Goal: Task Accomplishment & Management: Complete application form

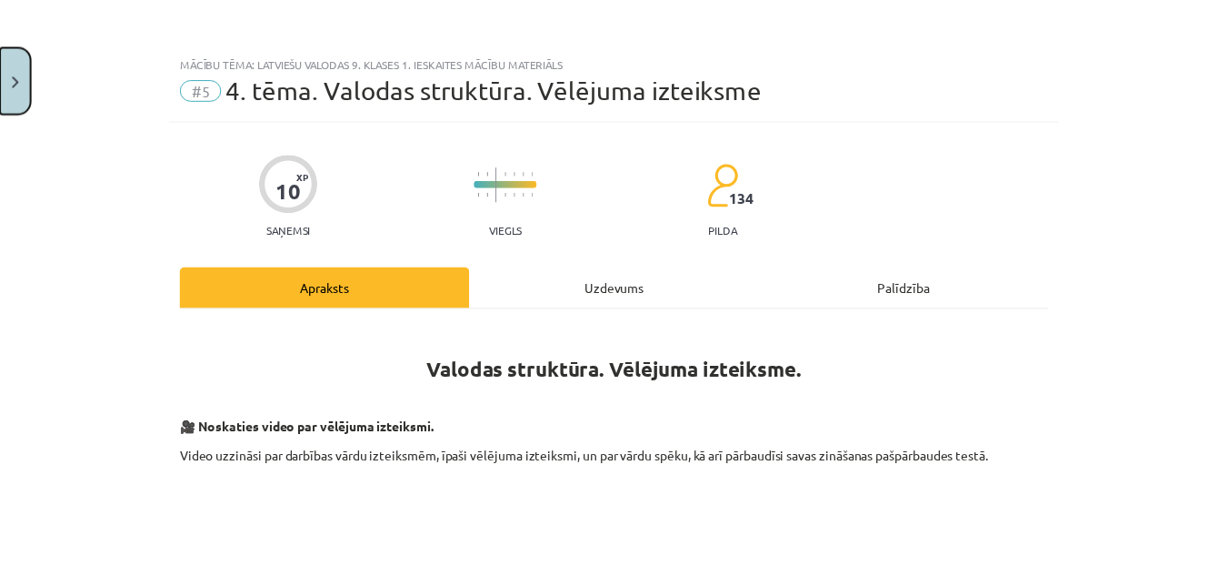
scroll to position [2027, 0]
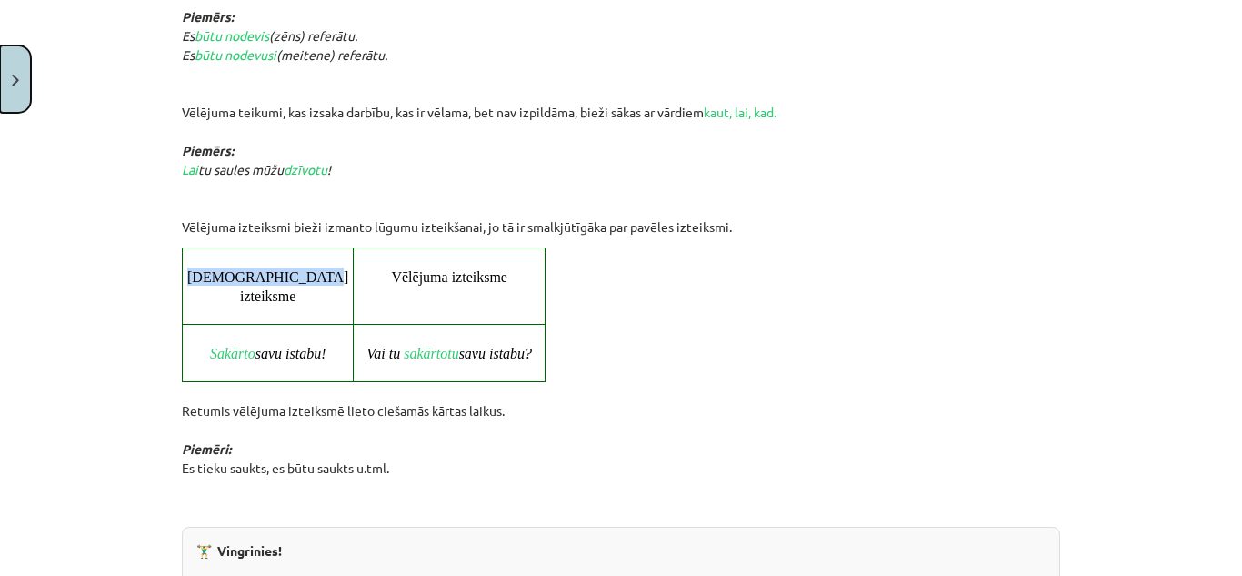
drag, startPoint x: 0, startPoint y: 0, endPoint x: 0, endPoint y: 76, distance: 76.4
click at [0, 76] on button "Close" at bounding box center [15, 78] width 31 height 67
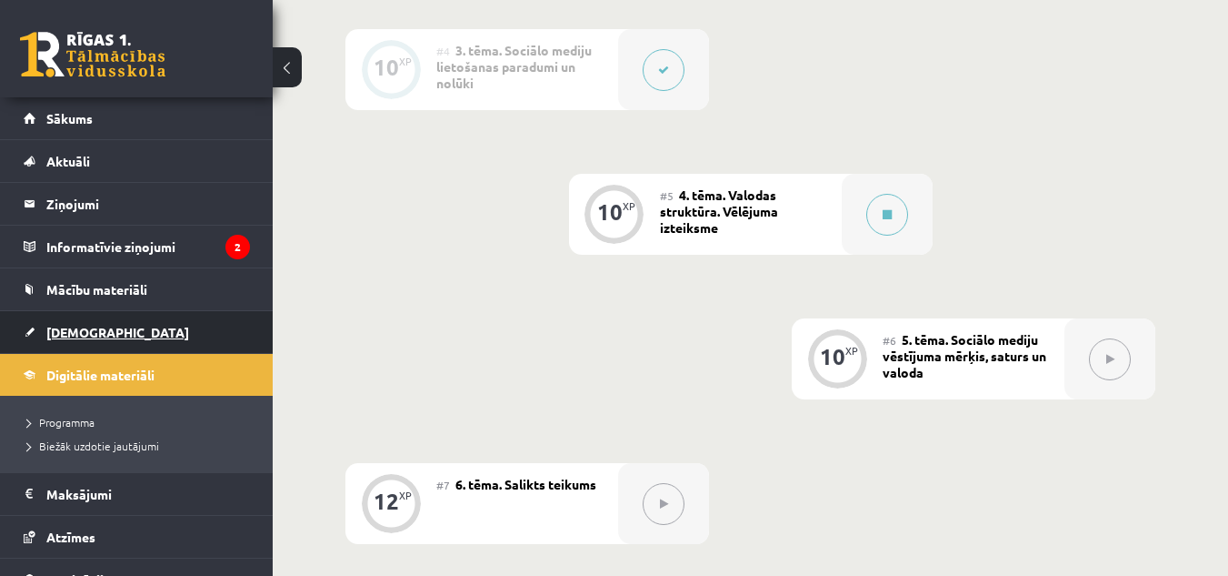
click at [123, 330] on link "[DEMOGRAPHIC_DATA]" at bounding box center [137, 332] width 226 height 42
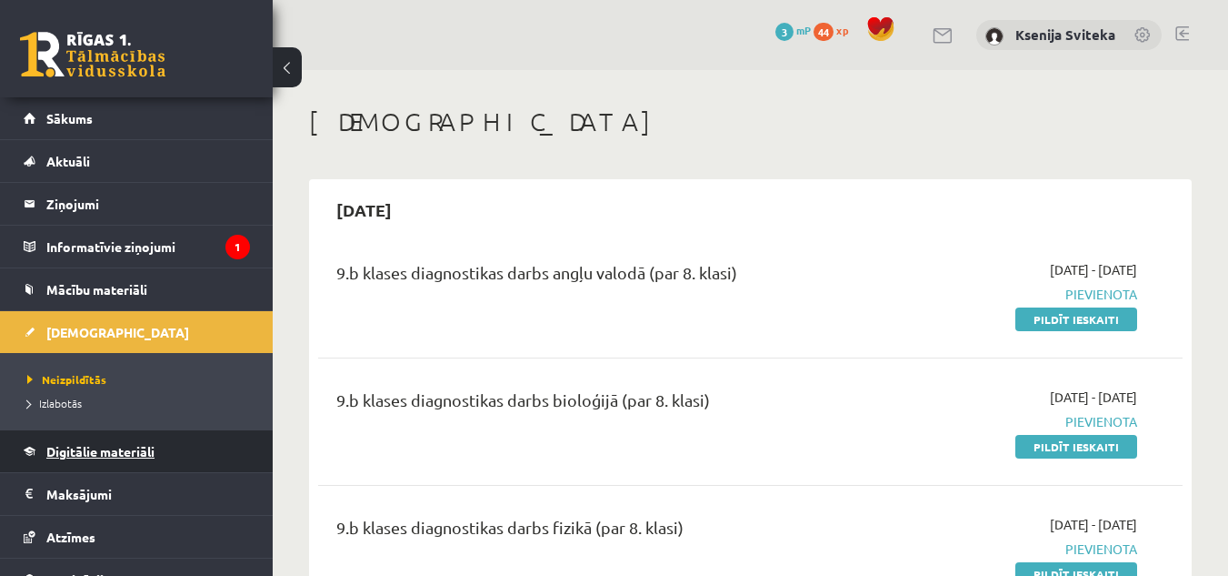
click at [160, 447] on link "Digitālie materiāli" at bounding box center [137, 451] width 226 height 42
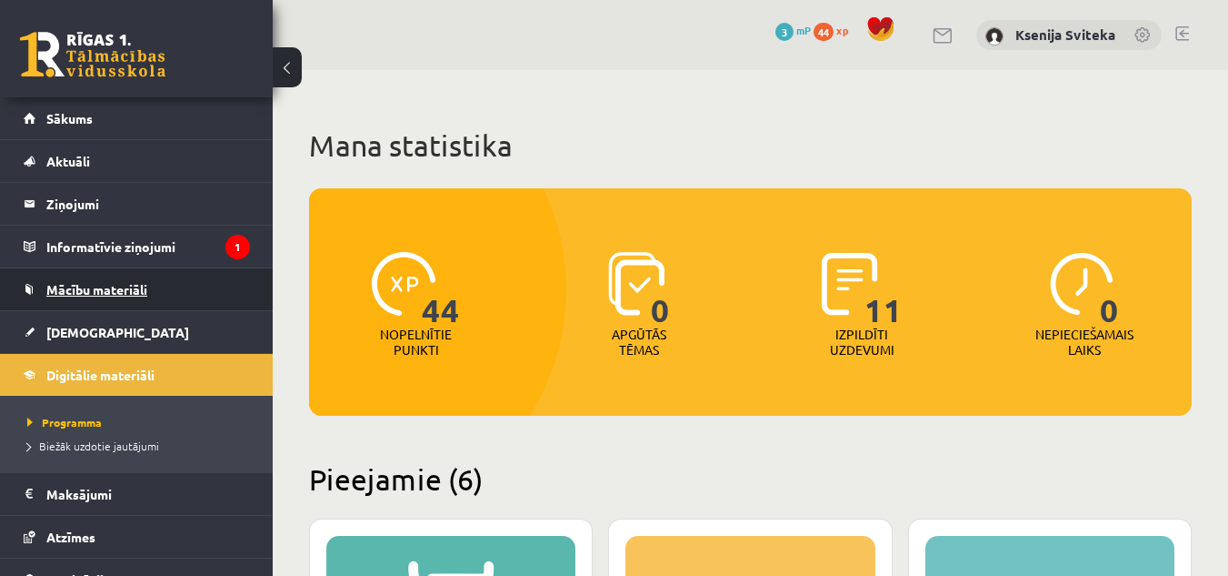
click at [143, 293] on span "Mācību materiāli" at bounding box center [96, 289] width 101 height 16
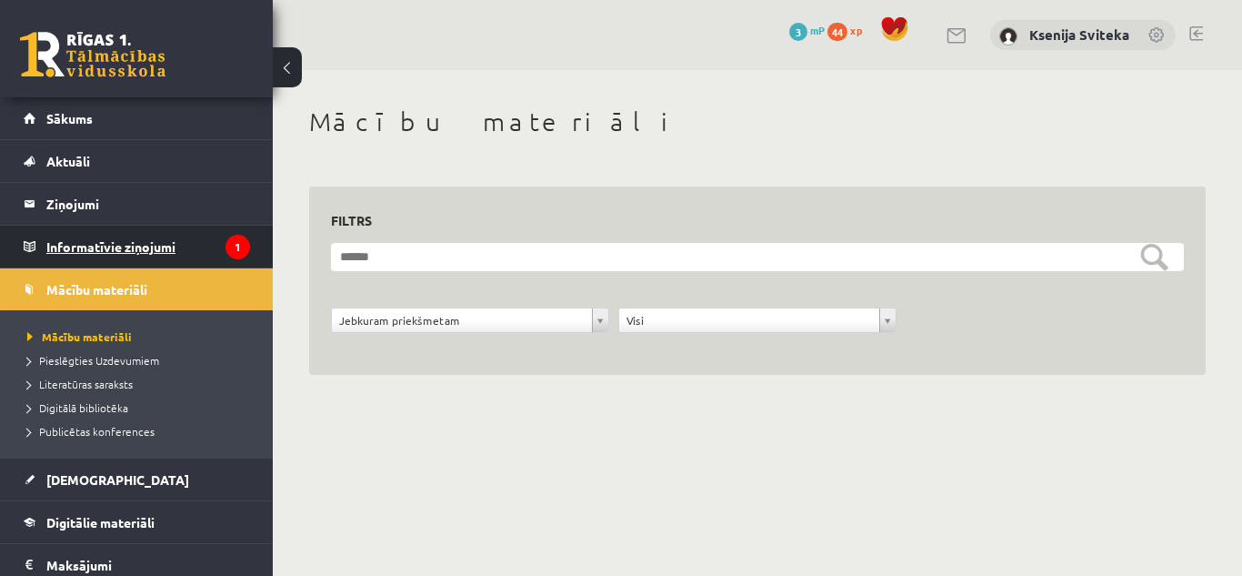
click at [141, 244] on legend "Informatīvie ziņojumi 1" at bounding box center [148, 246] width 204 height 42
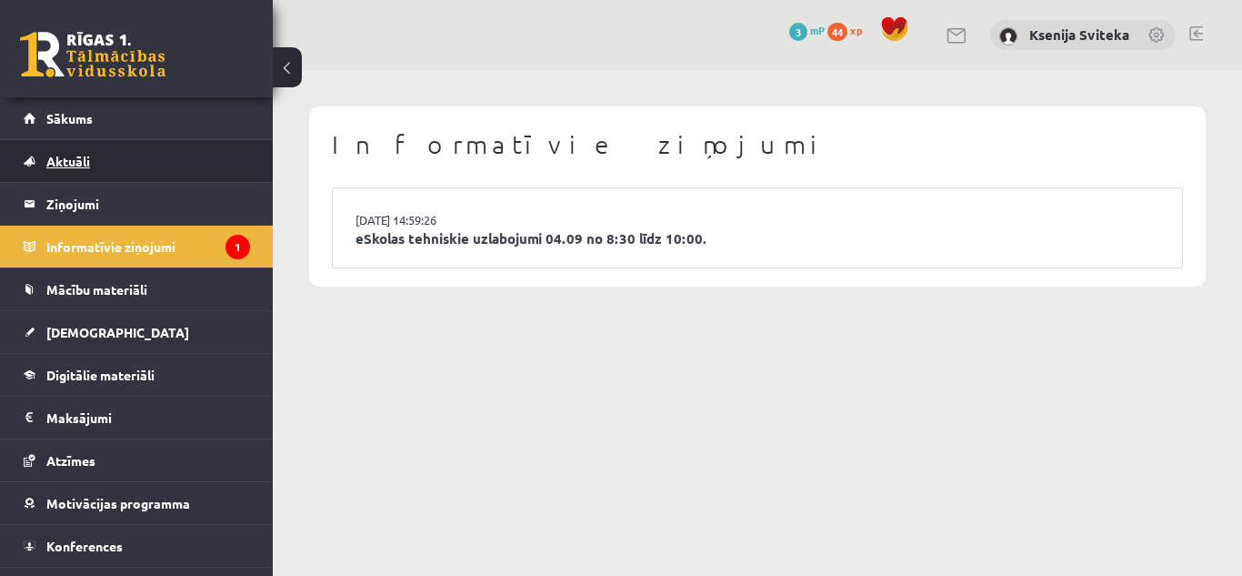
click at [107, 167] on link "Aktuāli" at bounding box center [137, 161] width 226 height 42
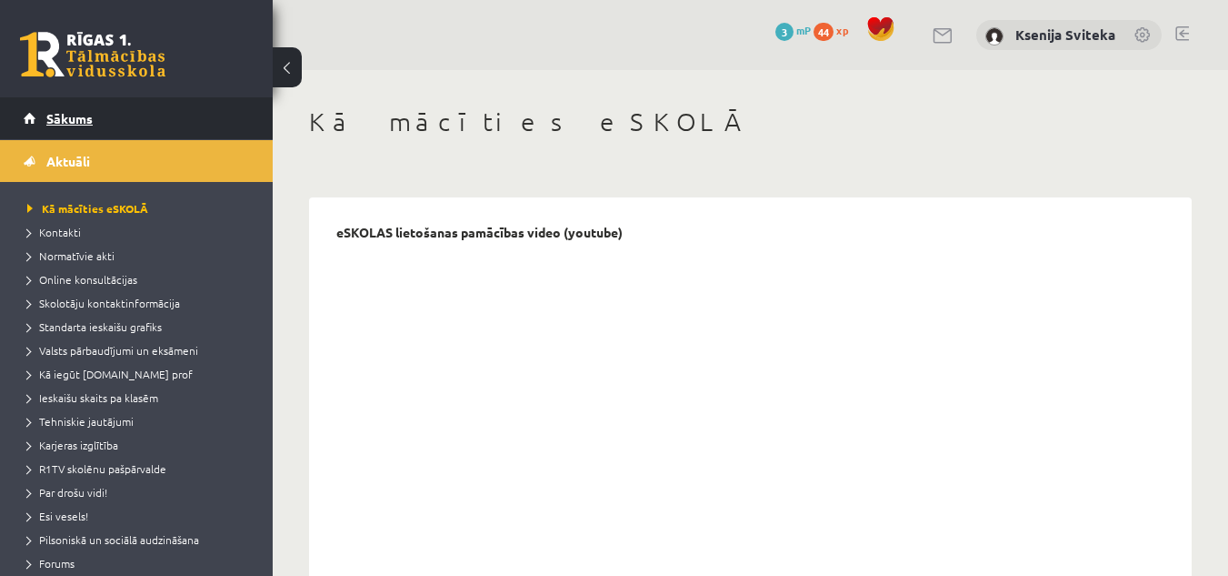
click at [104, 115] on link "Sākums" at bounding box center [137, 118] width 226 height 42
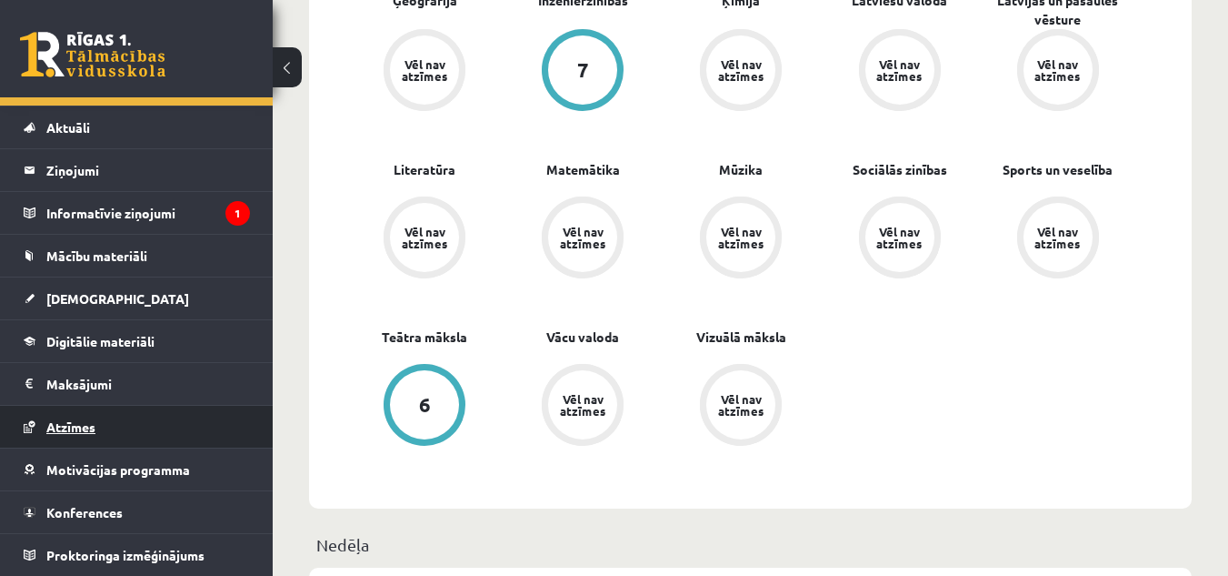
scroll to position [913, 0]
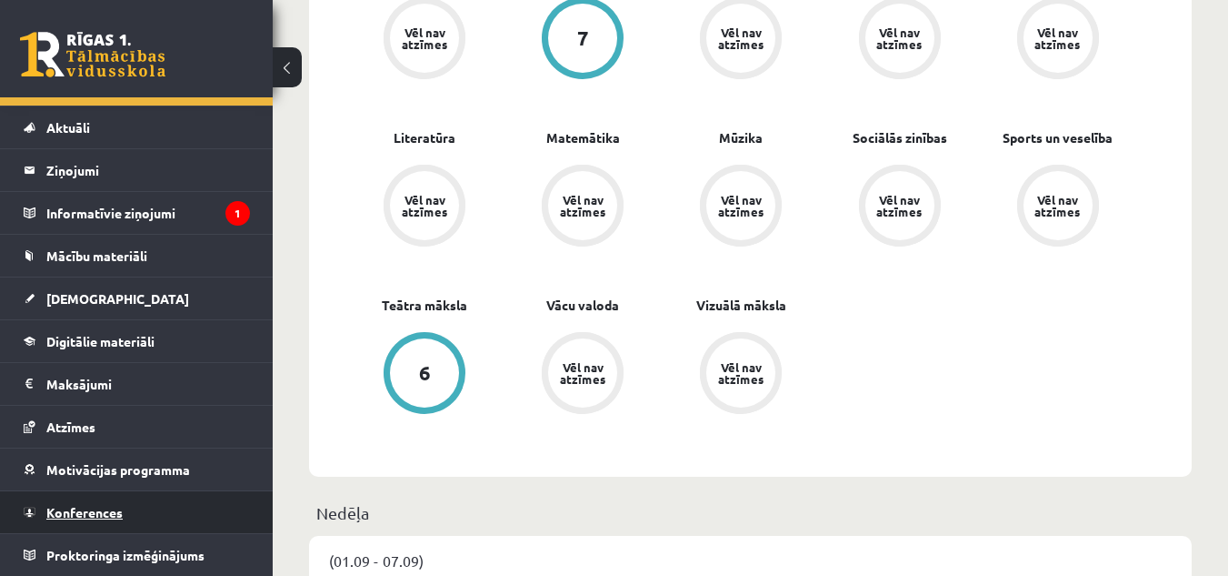
click at [125, 509] on link "Konferences" at bounding box center [137, 512] width 226 height 42
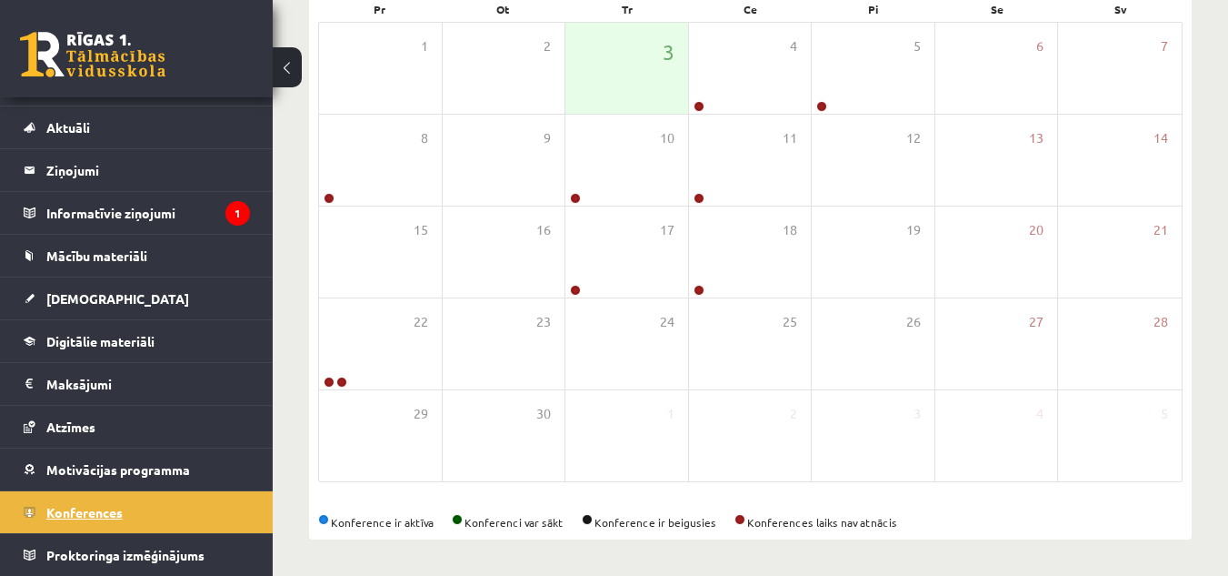
scroll to position [294, 0]
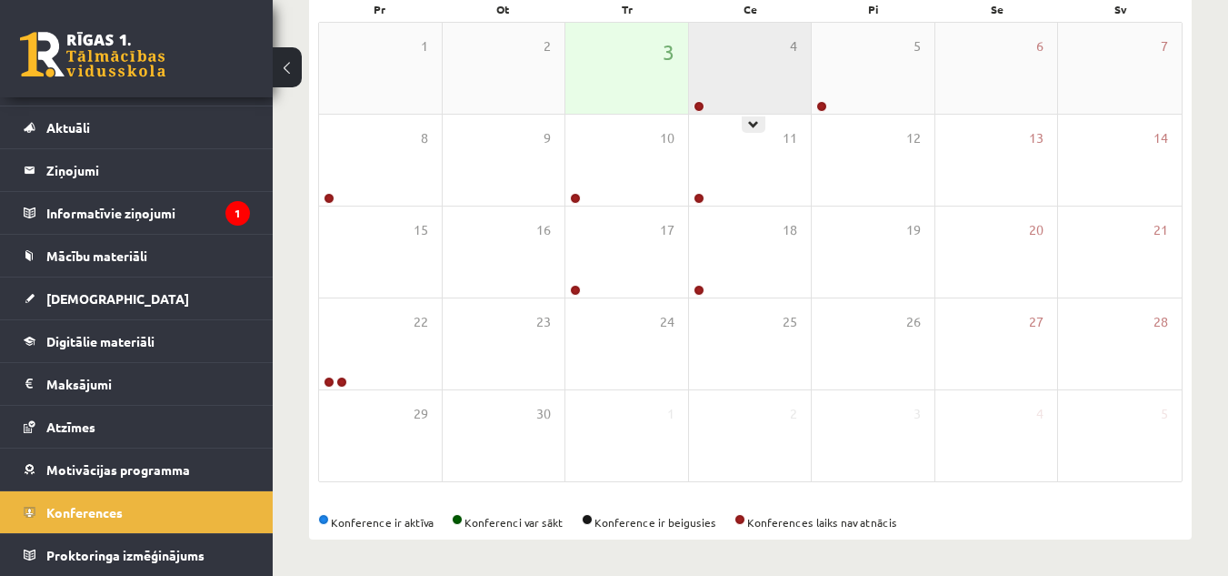
click at [798, 59] on div "4" at bounding box center [750, 68] width 123 height 91
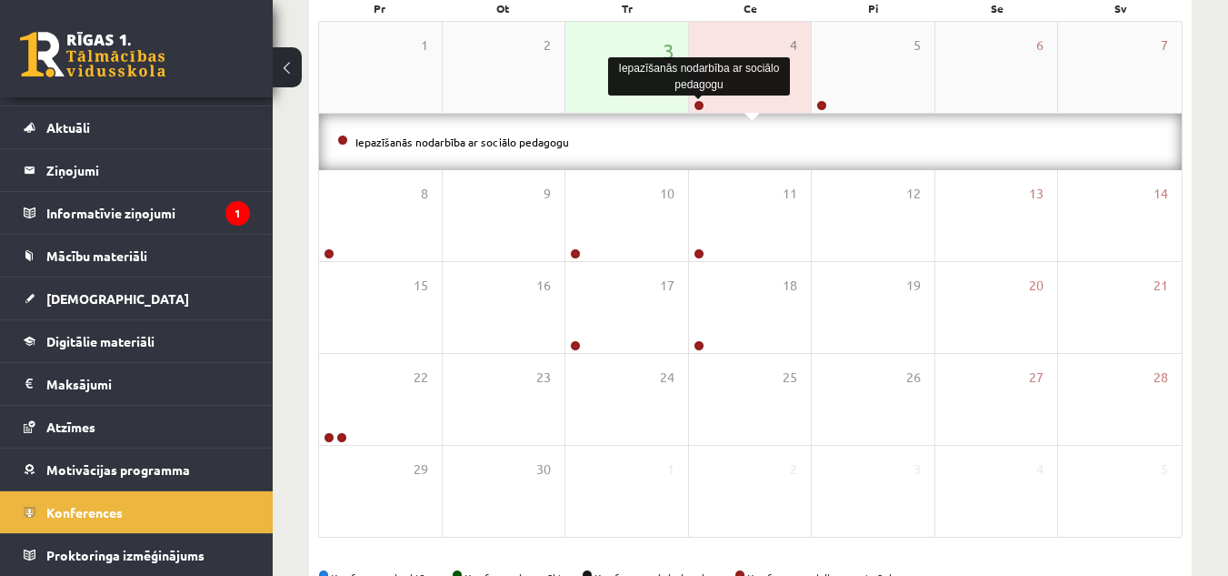
click at [704, 102] on link at bounding box center [699, 105] width 11 height 11
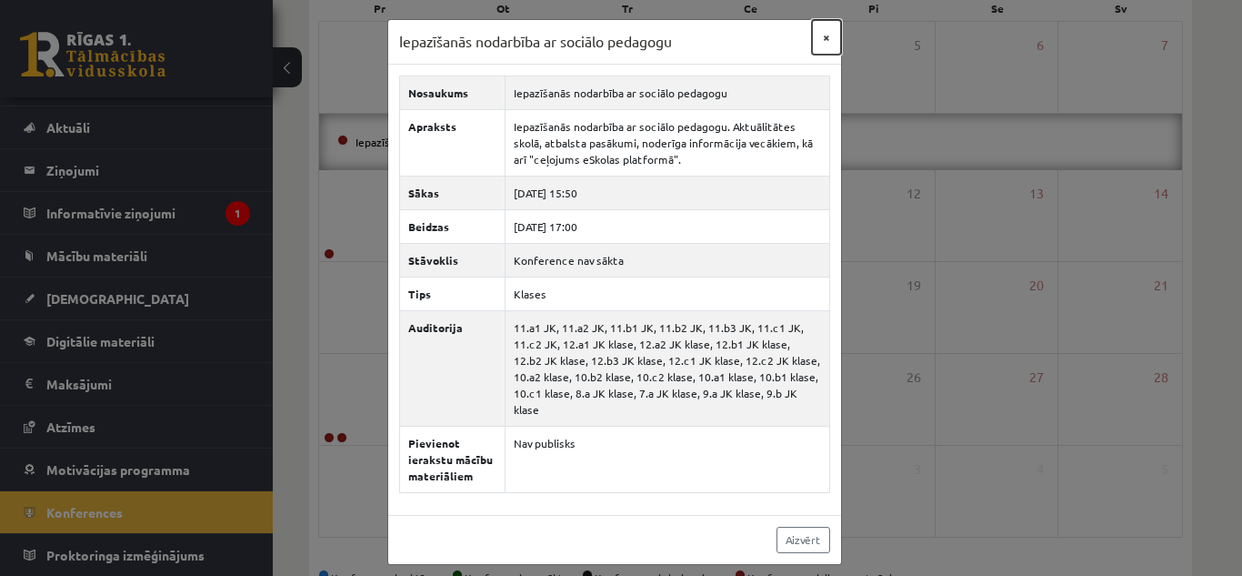
click at [827, 36] on button "×" at bounding box center [826, 37] width 29 height 35
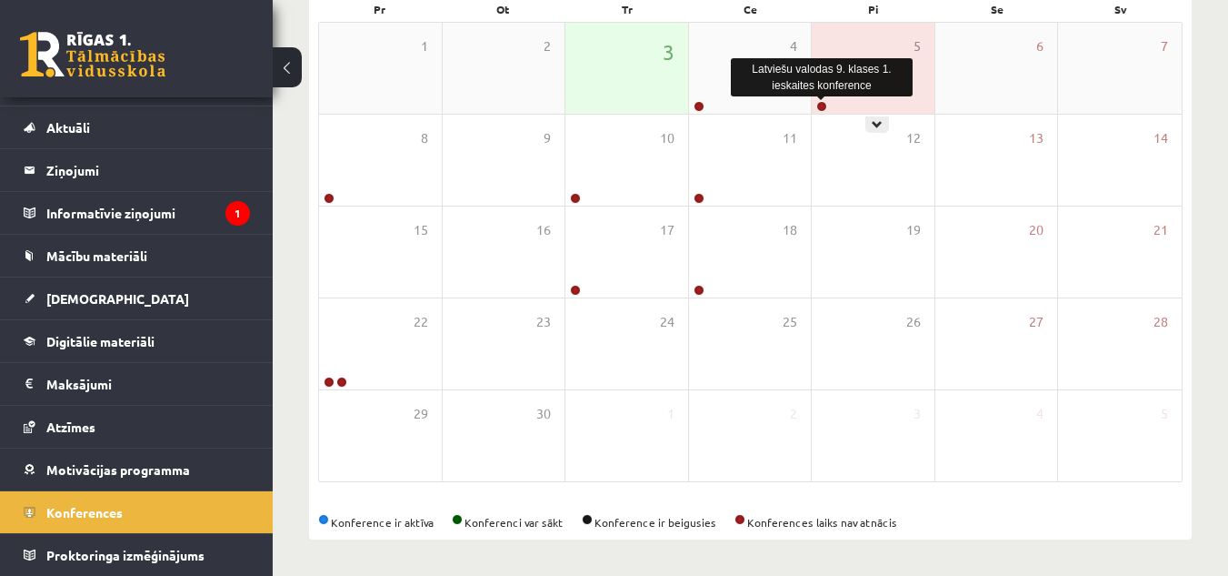
click at [822, 105] on link at bounding box center [821, 106] width 11 height 11
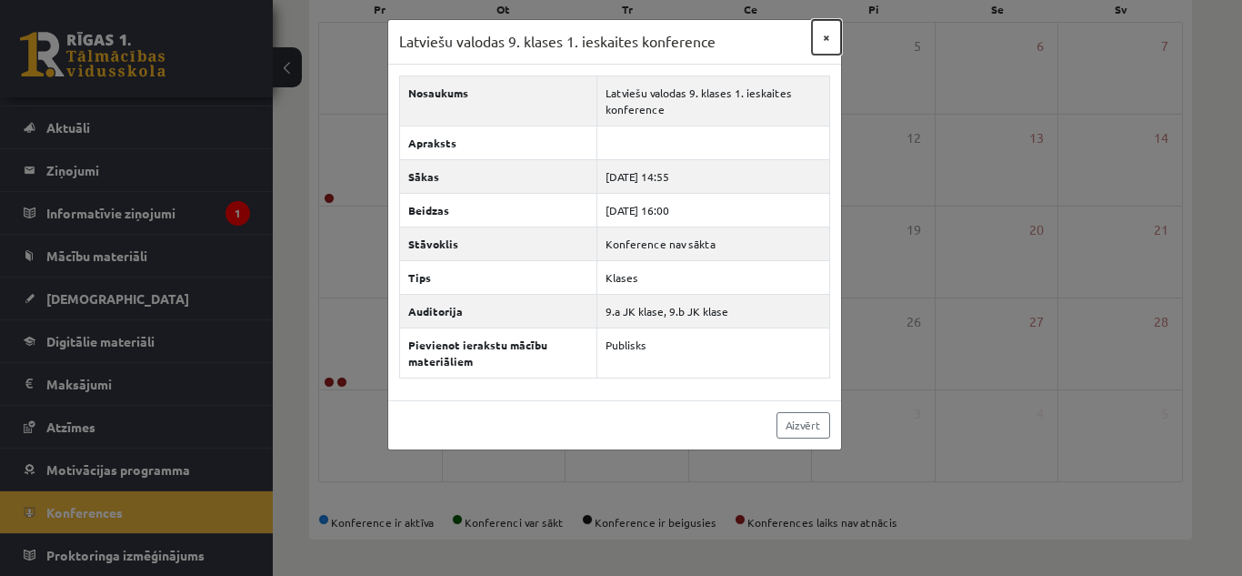
click at [828, 36] on button "×" at bounding box center [826, 37] width 29 height 35
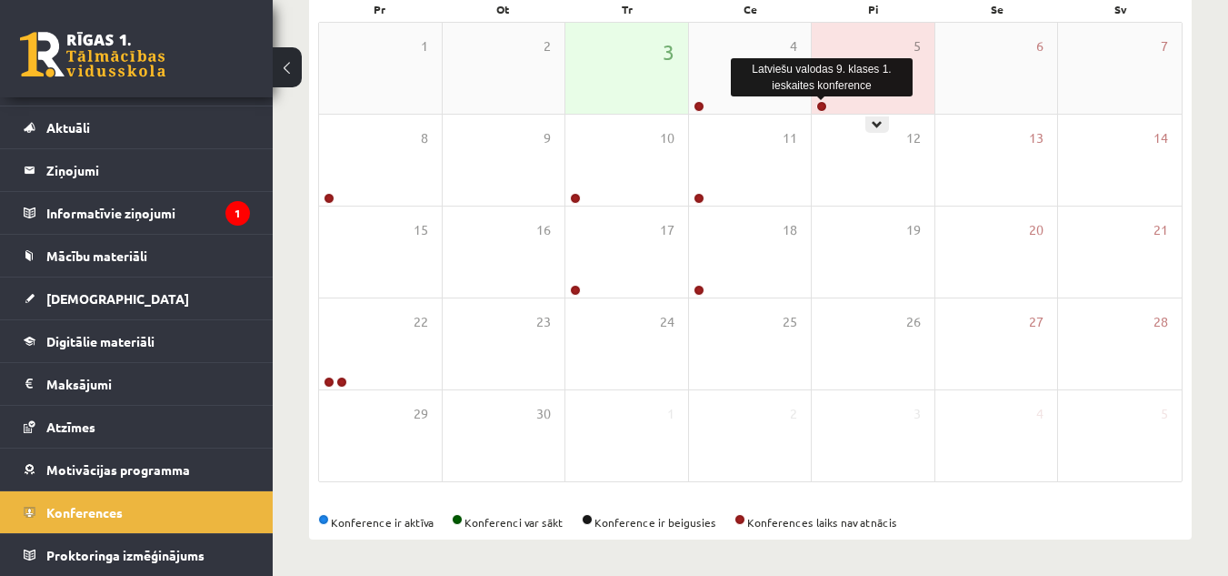
click at [818, 103] on link at bounding box center [821, 106] width 11 height 11
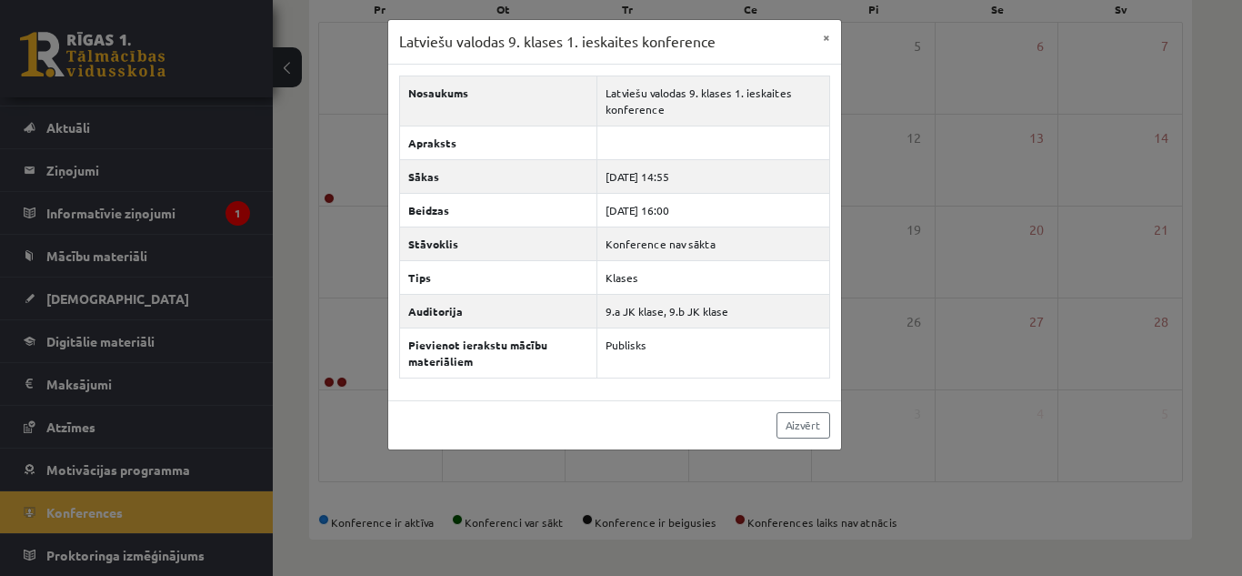
click at [917, 183] on div "Latviešu valodas 9. klases 1. ieskaites konference × Nosaukums Latviešu valodas…" at bounding box center [621, 288] width 1242 height 576
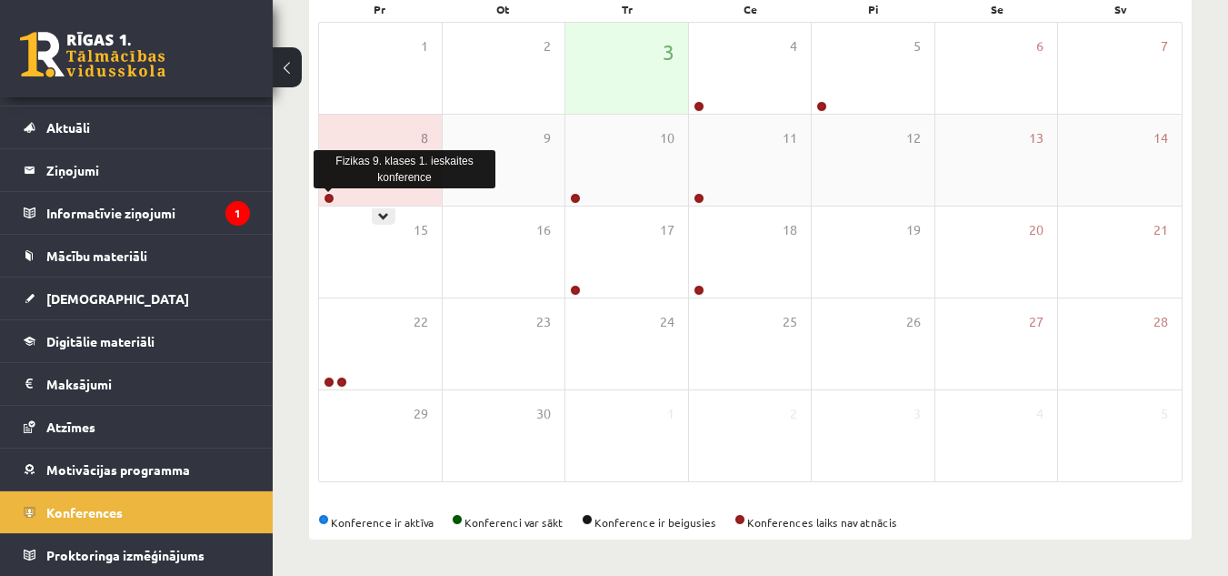
click at [332, 195] on link at bounding box center [329, 198] width 11 height 11
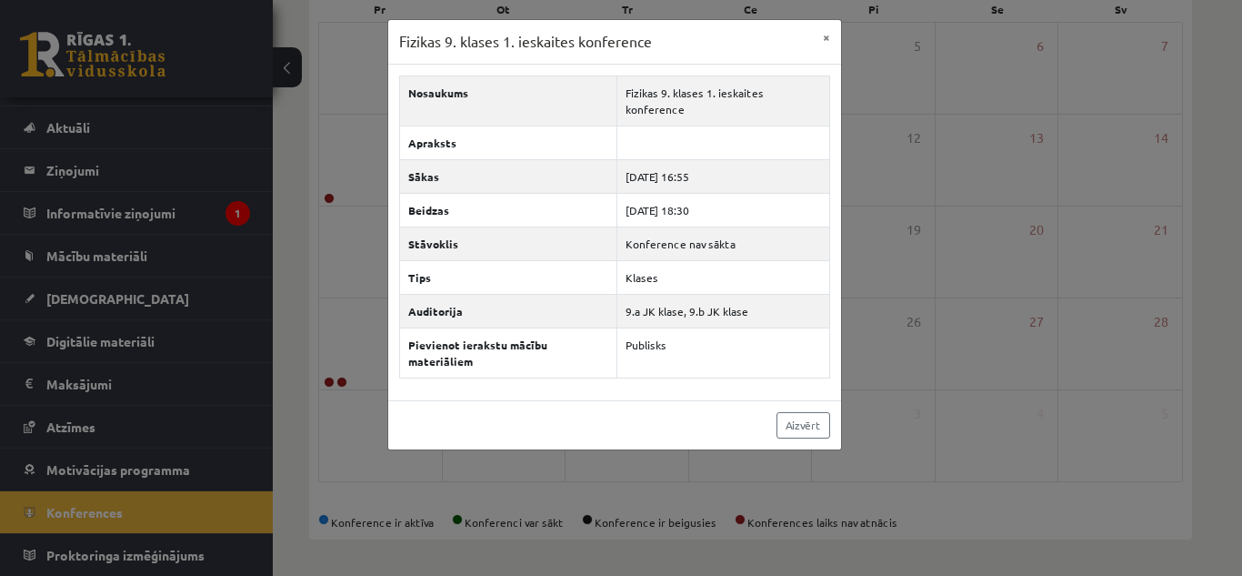
click at [343, 238] on div "Fizikas 9. klases 1. ieskaites konference × Nosaukums Fizikas 9. klases 1. iesk…" at bounding box center [621, 288] width 1242 height 576
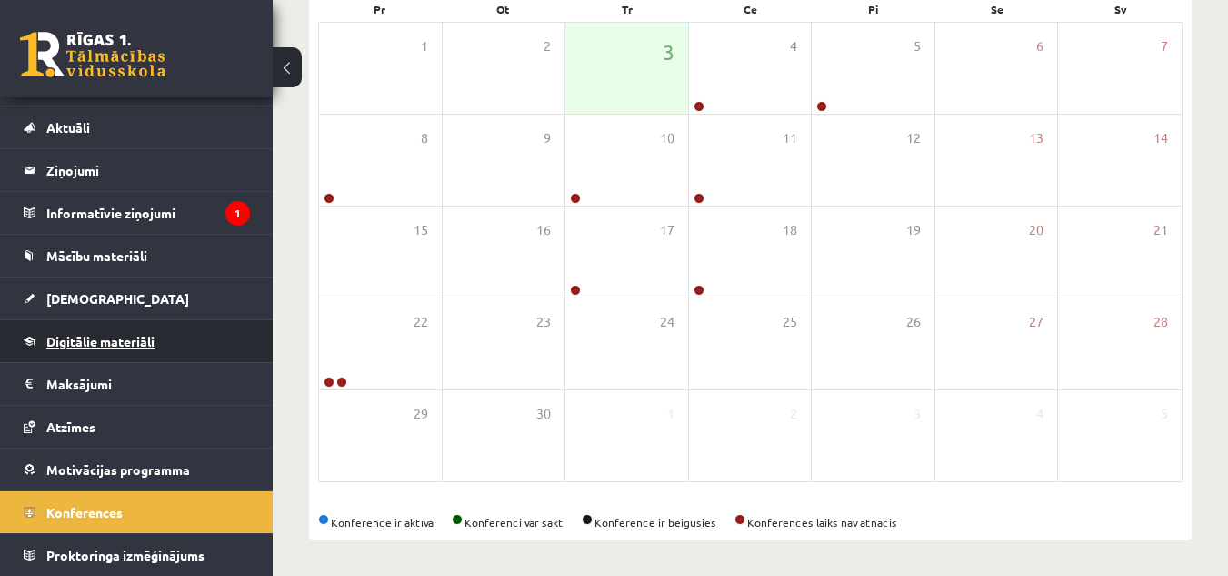
click at [155, 335] on span "Digitālie materiāli" at bounding box center [100, 341] width 108 height 16
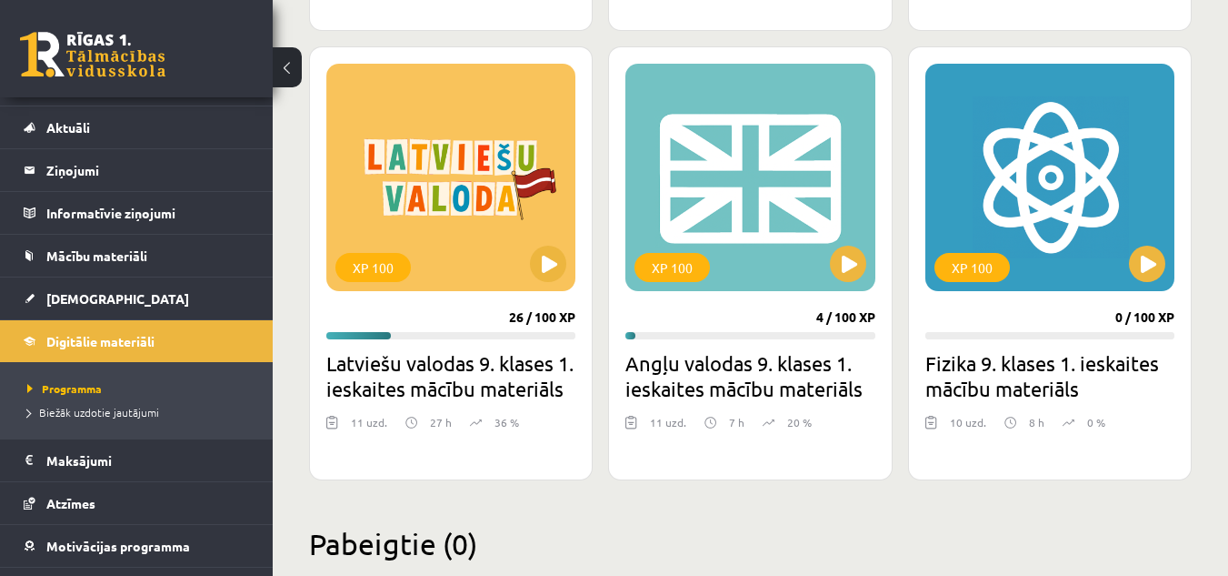
scroll to position [939, 0]
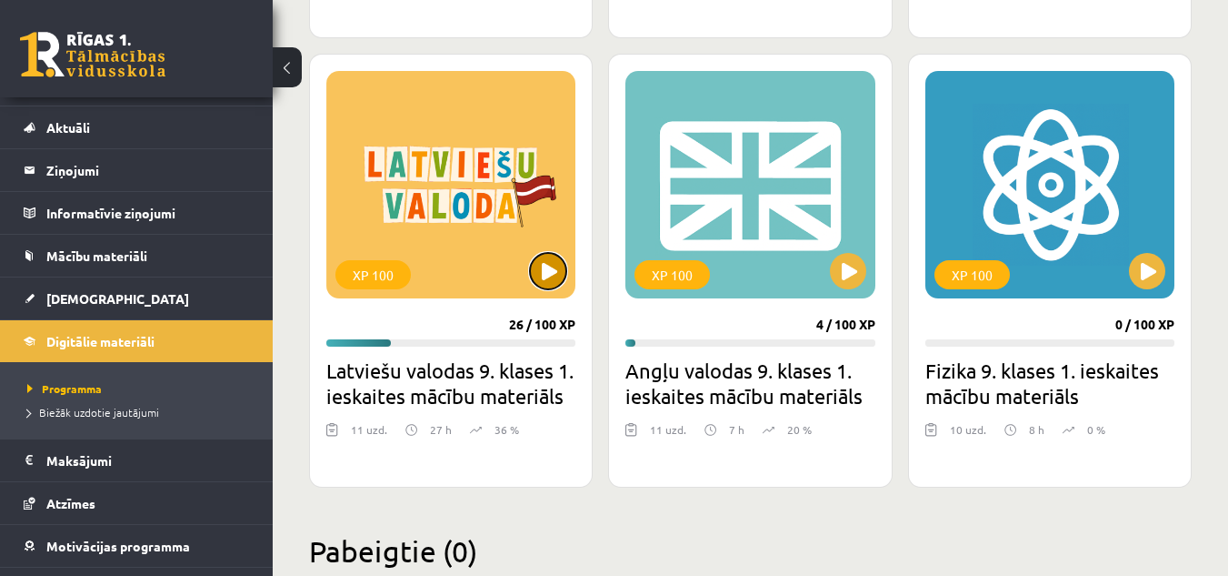
click at [544, 265] on button at bounding box center [548, 271] width 36 height 36
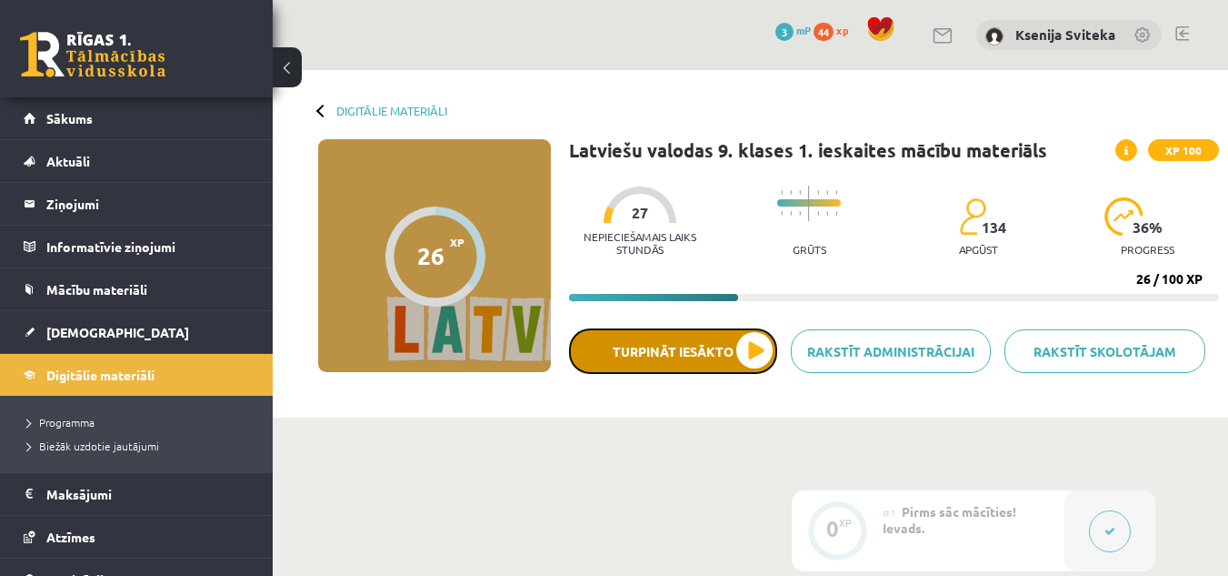
click at [756, 347] on button "Turpināt iesākto" at bounding box center [673, 350] width 208 height 45
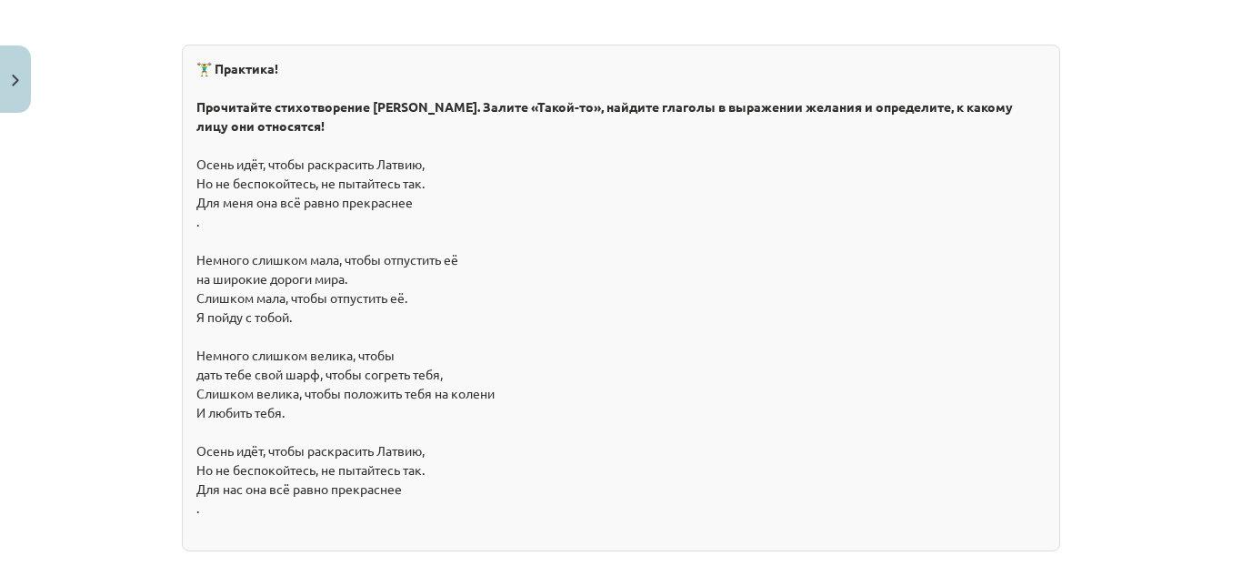
scroll to position [2606, 0]
click at [411, 233] on div "🏋️‍♂️ Практика! Прочитайте стихотворение [PERSON_NAME]. Залите «Такой-то», найд…" at bounding box center [621, 296] width 878 height 506
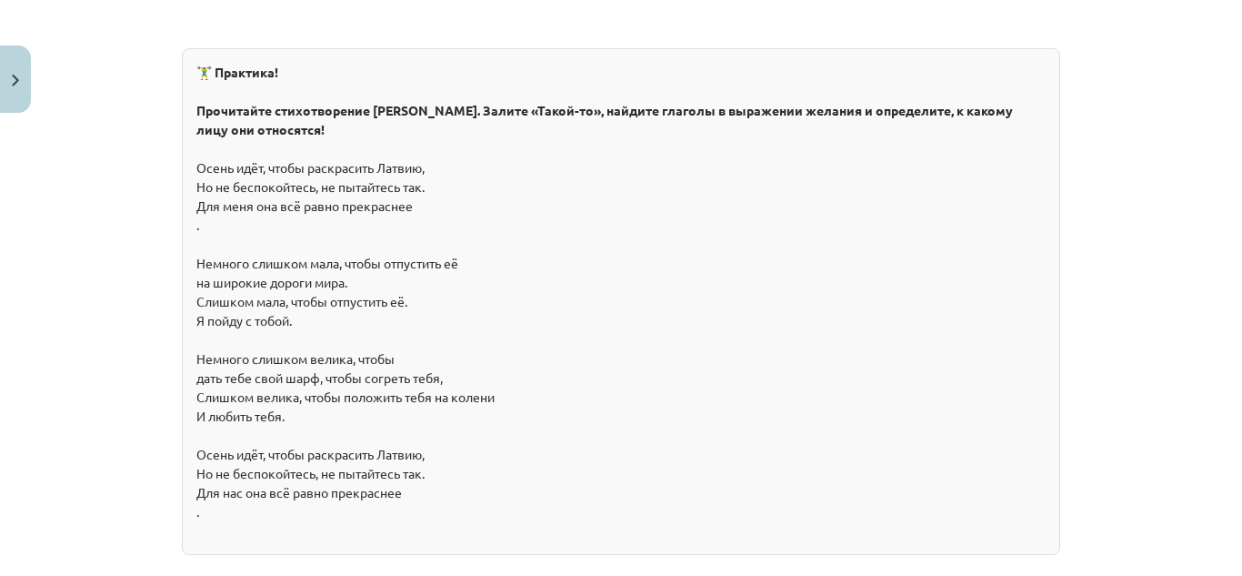
scroll to position [2600, 0]
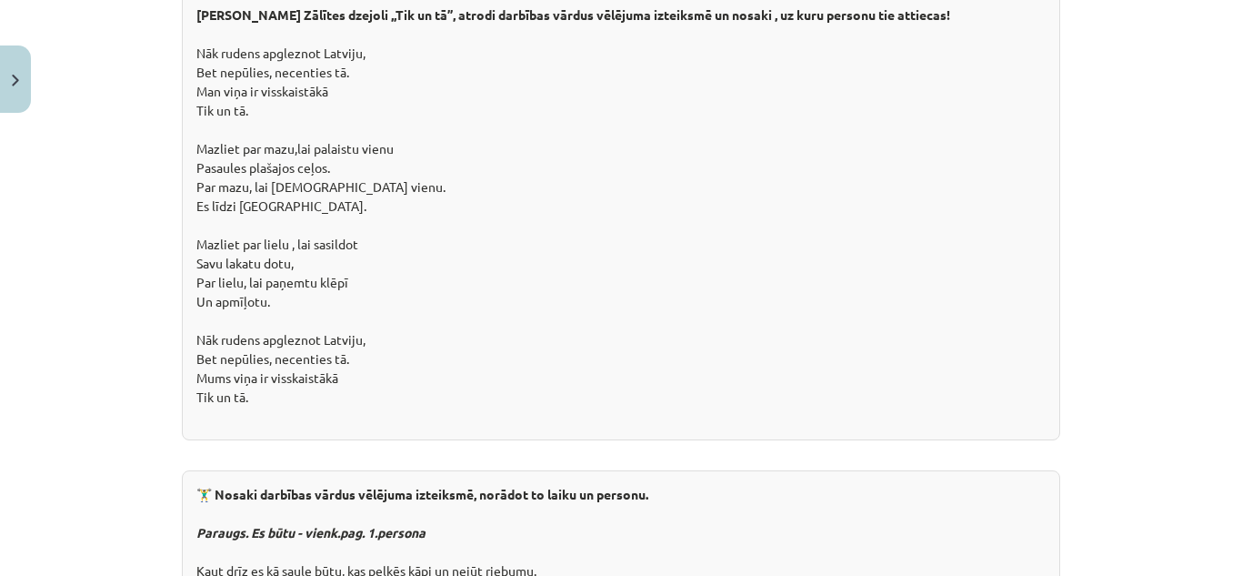
scroll to position [2469, 0]
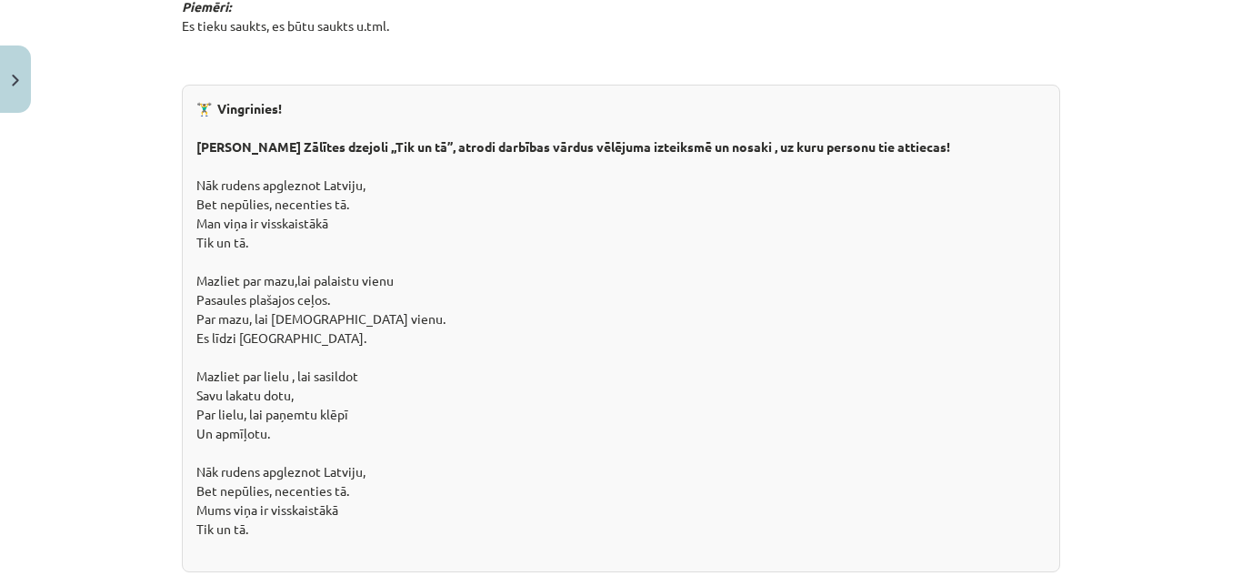
click at [639, 5] on p "Retumis vēlējuma izteiksmē lieto ciešamās kārtas laikus. Piemēri: Es tieku sauk…" at bounding box center [621, 7] width 878 height 134
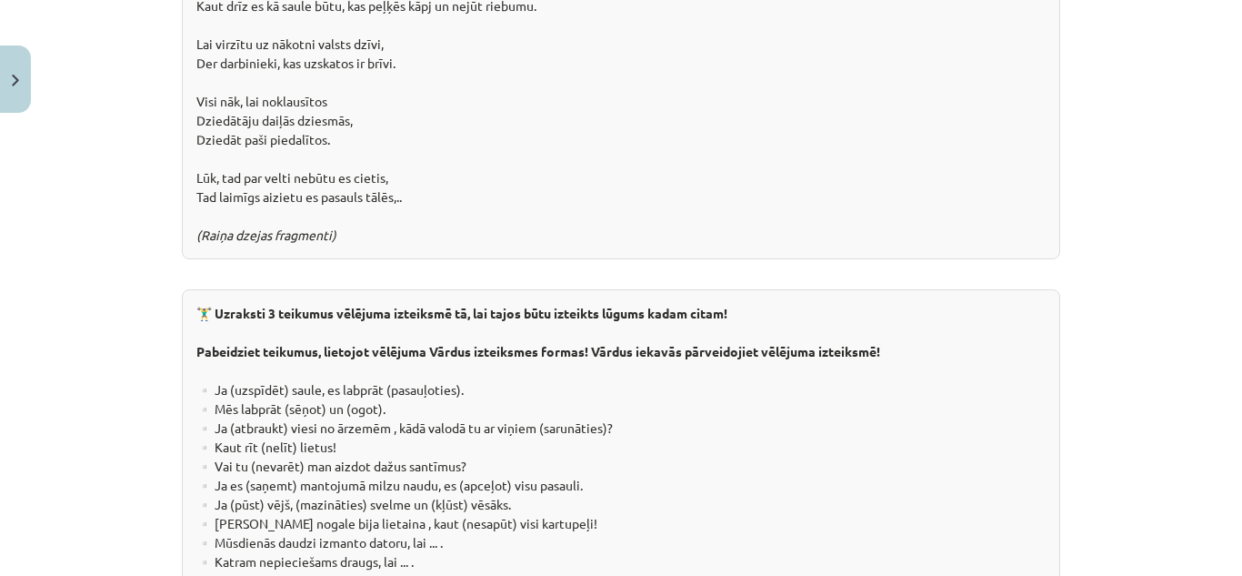
scroll to position [3455, 0]
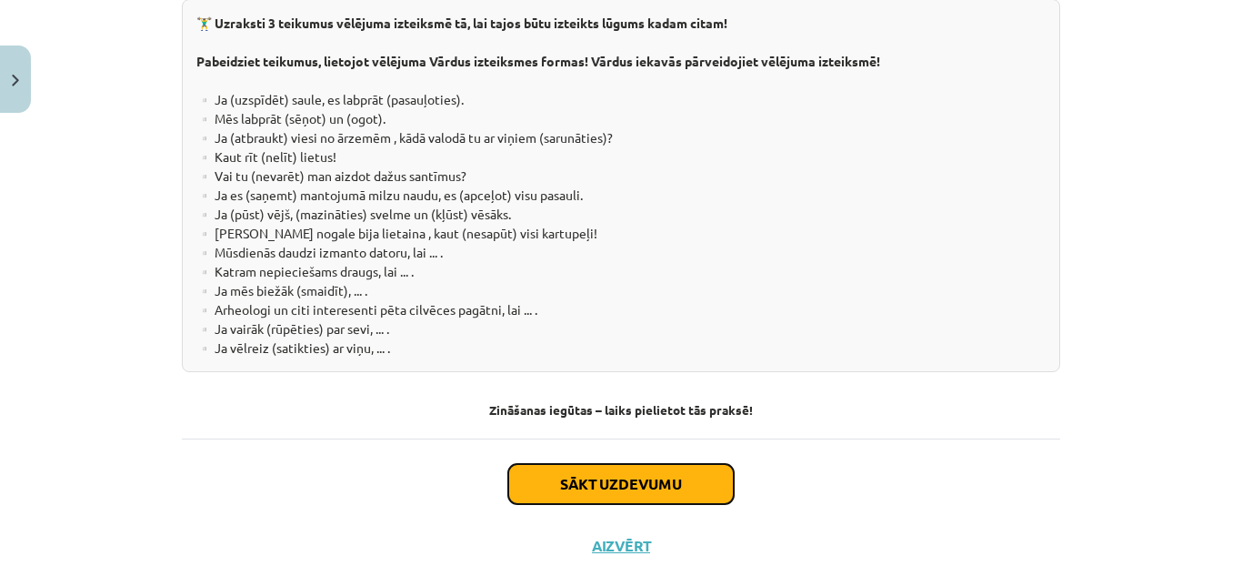
click at [594, 464] on button "Sākt uzdevumu" at bounding box center [620, 484] width 225 height 40
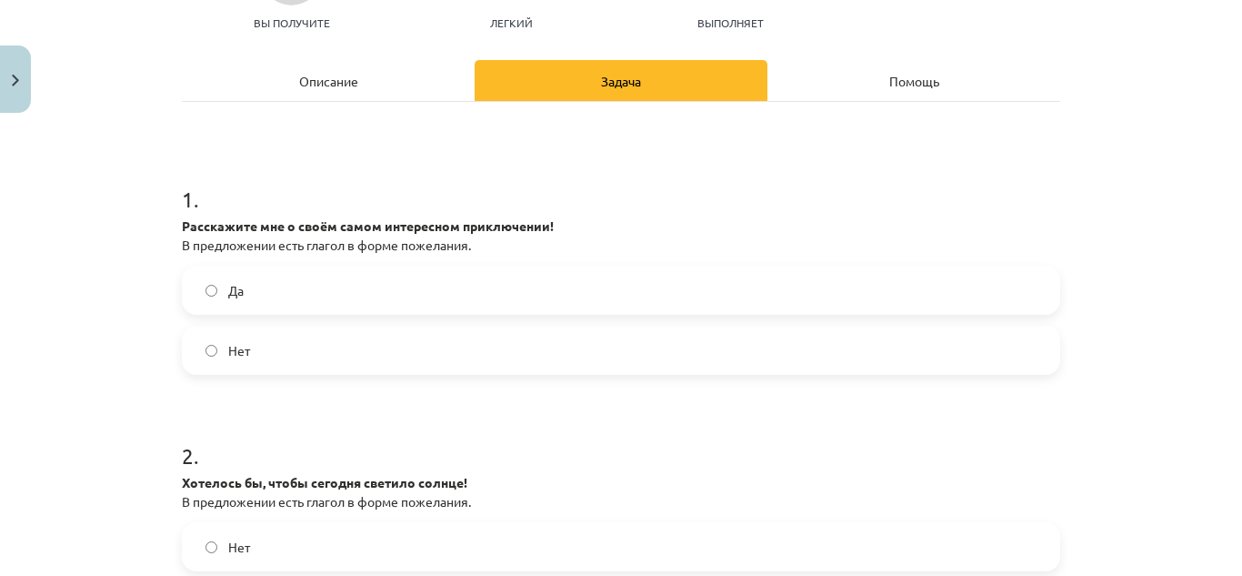
scroll to position [224, 0]
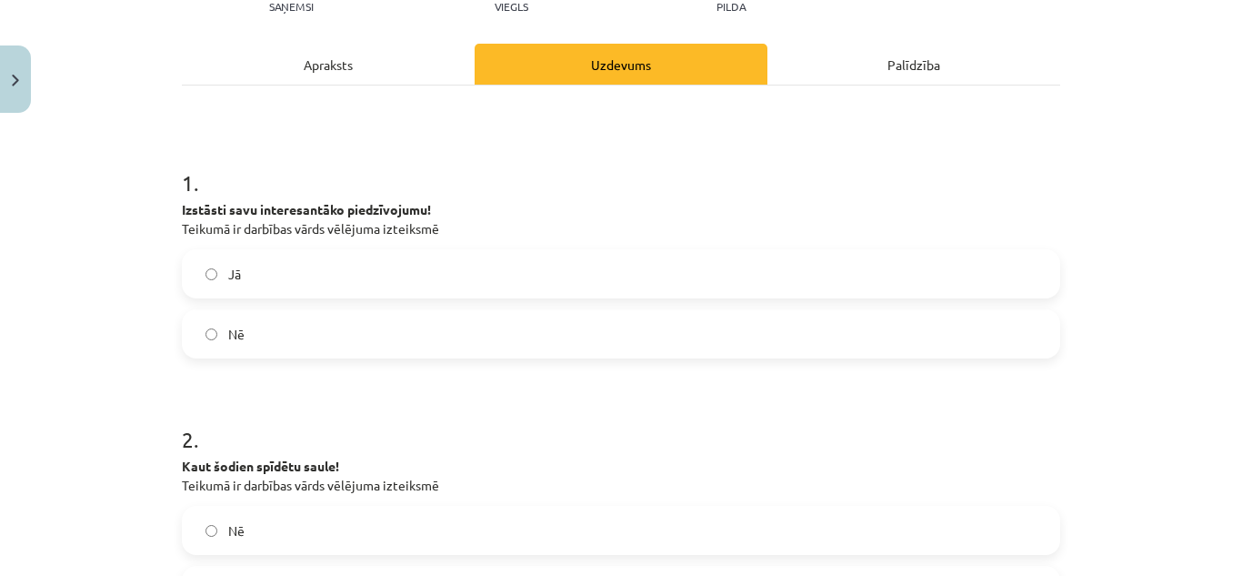
click at [594, 206] on p "Izstāsti savu interesantāko piedzīvojumu! Teikumā ir darbības vārds vēlējuma iz…" at bounding box center [621, 219] width 878 height 38
click at [335, 269] on label "Jā" at bounding box center [621, 273] width 875 height 45
drag, startPoint x: 176, startPoint y: 206, endPoint x: 452, endPoint y: 225, distance: 276.1
click at [452, 225] on p "Izstāsti savu interesantāko piedzīvojumu! Teikumā ir darbības vārds vēlējuma iz…" at bounding box center [621, 219] width 878 height 38
copy p "Izstāsti savu interesantāko piedzīvojumu! Teikumā ir darbības vārds vēlējuma iz…"
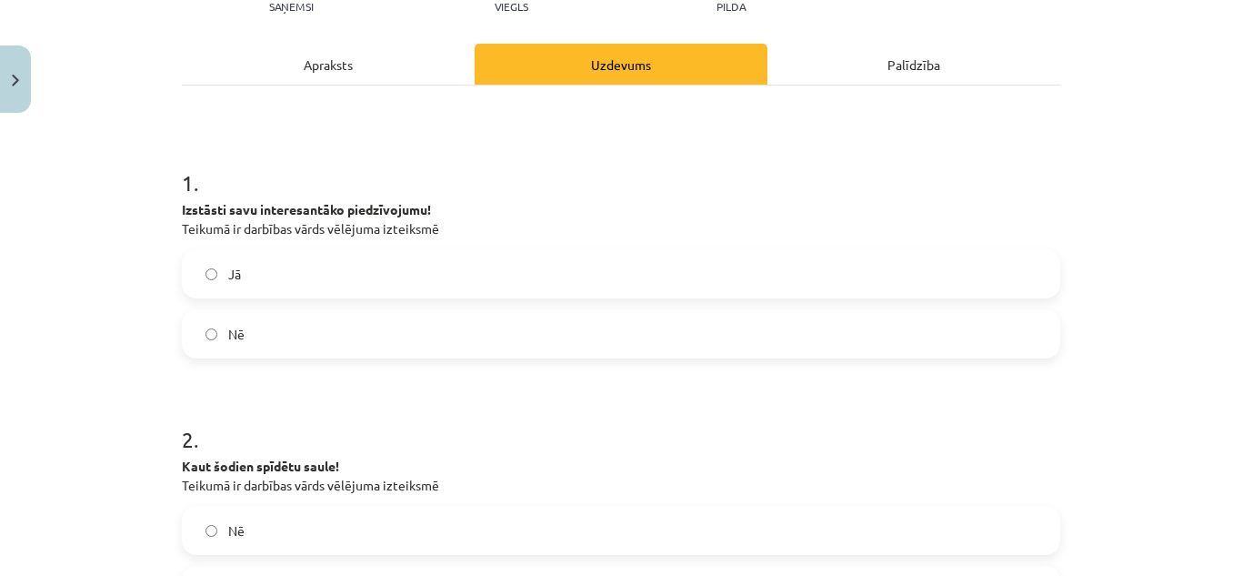
click at [258, 330] on label "Nē" at bounding box center [621, 333] width 875 height 45
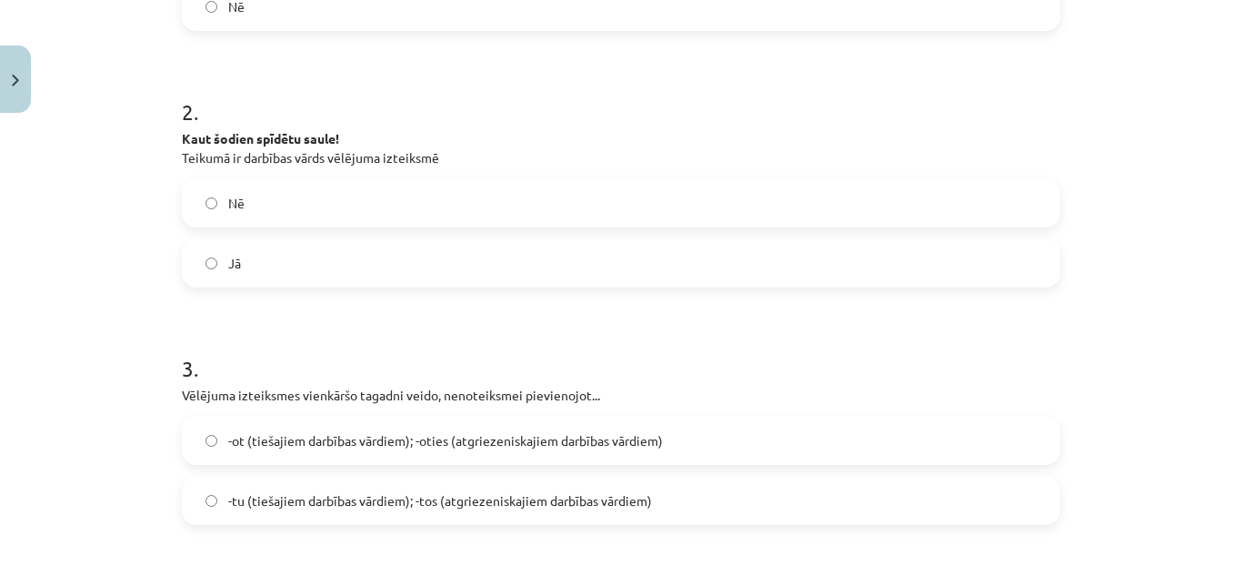
scroll to position [570, 0]
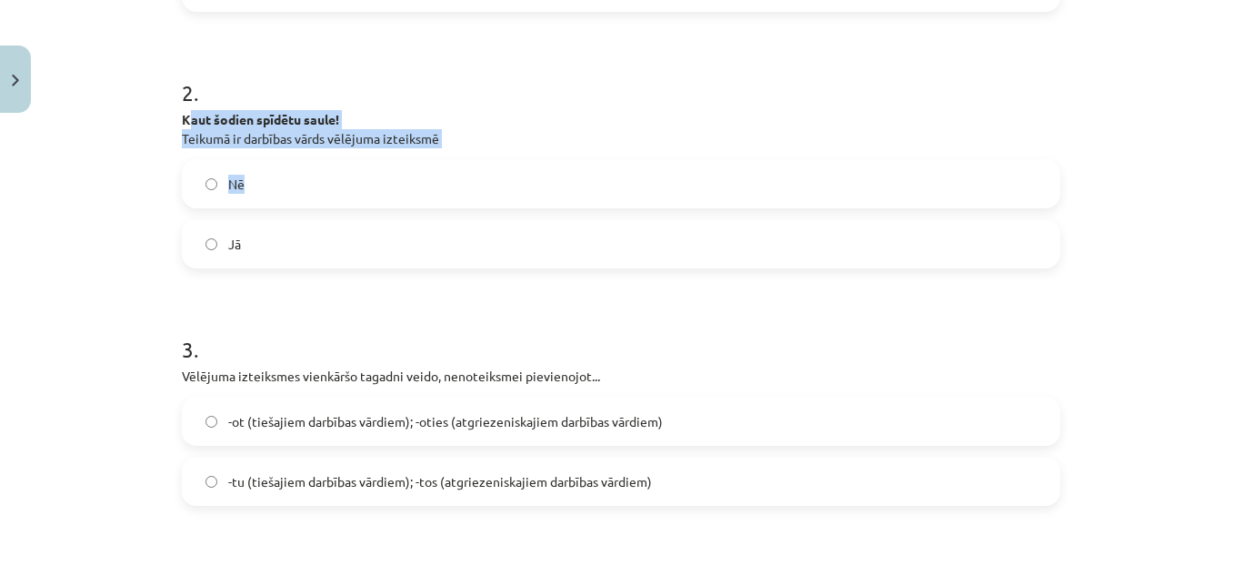
drag, startPoint x: 181, startPoint y: 116, endPoint x: 225, endPoint y: 165, distance: 65.6
click at [225, 165] on div "2 . Kaut šodien spīdētu saule! Teikumā ir darbības vārds vēlējuma izteiksmē Nē …" at bounding box center [621, 158] width 878 height 220
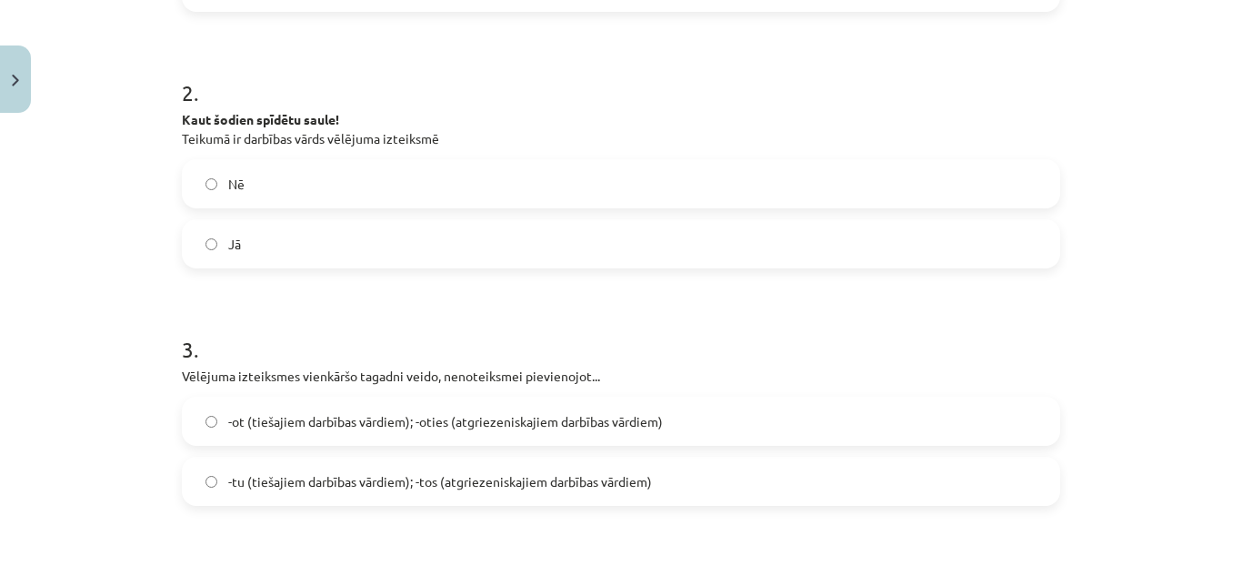
click at [152, 121] on div "Mācību tēma: Latviešu valodas 9. klases 1. ieskaites mācību materiāls #5 4. tēm…" at bounding box center [621, 288] width 1242 height 576
click at [255, 182] on label "Nē" at bounding box center [621, 183] width 875 height 45
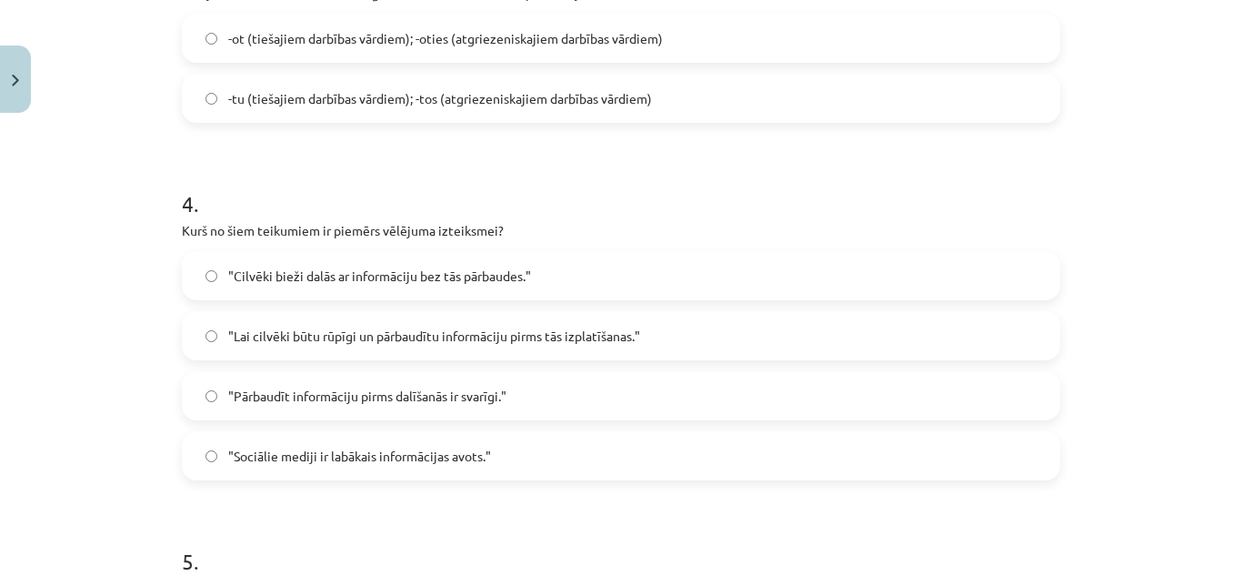
scroll to position [1325, 0]
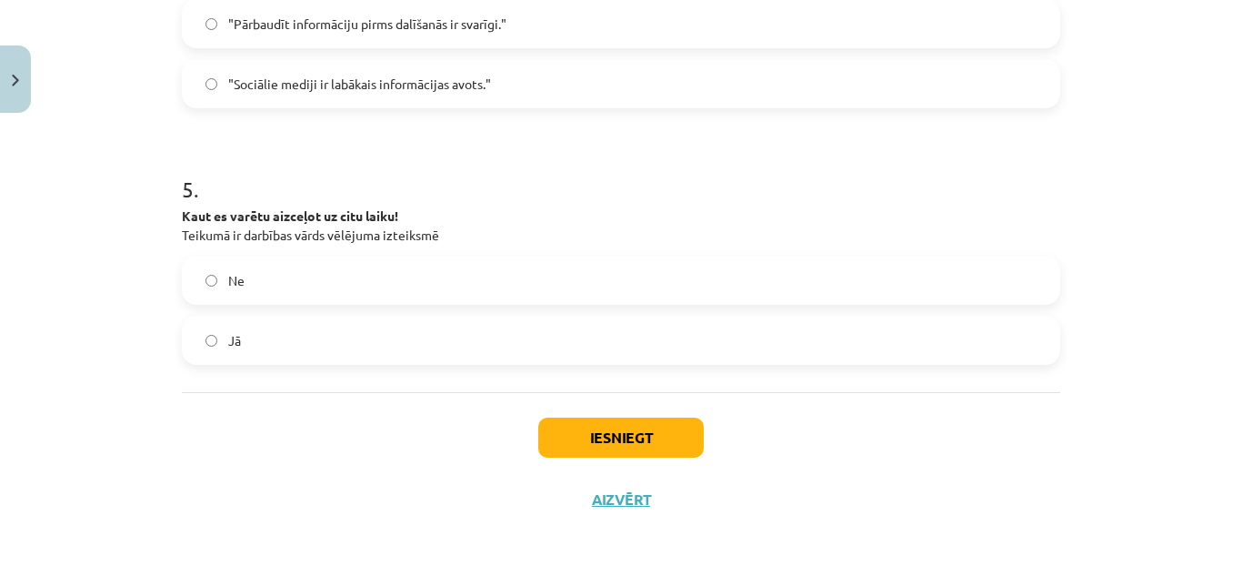
click at [247, 333] on label "Jā" at bounding box center [621, 339] width 875 height 45
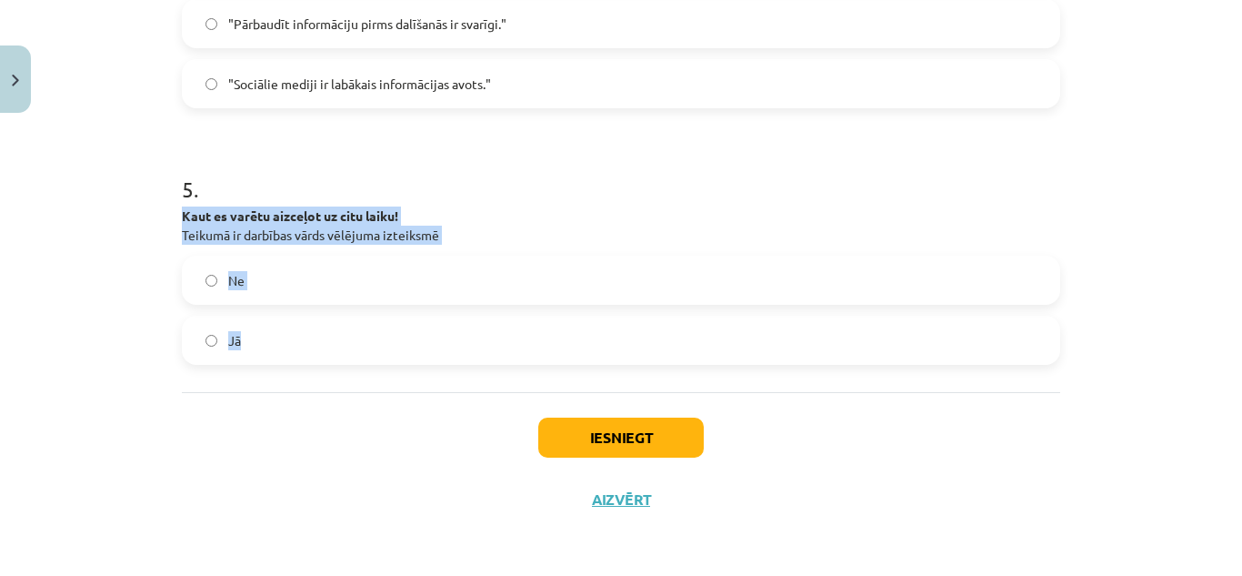
drag, startPoint x: 175, startPoint y: 209, endPoint x: 305, endPoint y: 337, distance: 182.6
click at [305, 337] on div "5 . Kaut es varētu aizceļot uz citu laiku! Teikumā ir darbības vārds vēlējuma i…" at bounding box center [621, 255] width 878 height 220
copy div "Kaut es varētu aizceļot uz citu laiku! Teikumā ir darbības vārds vēlējuma iztei…"
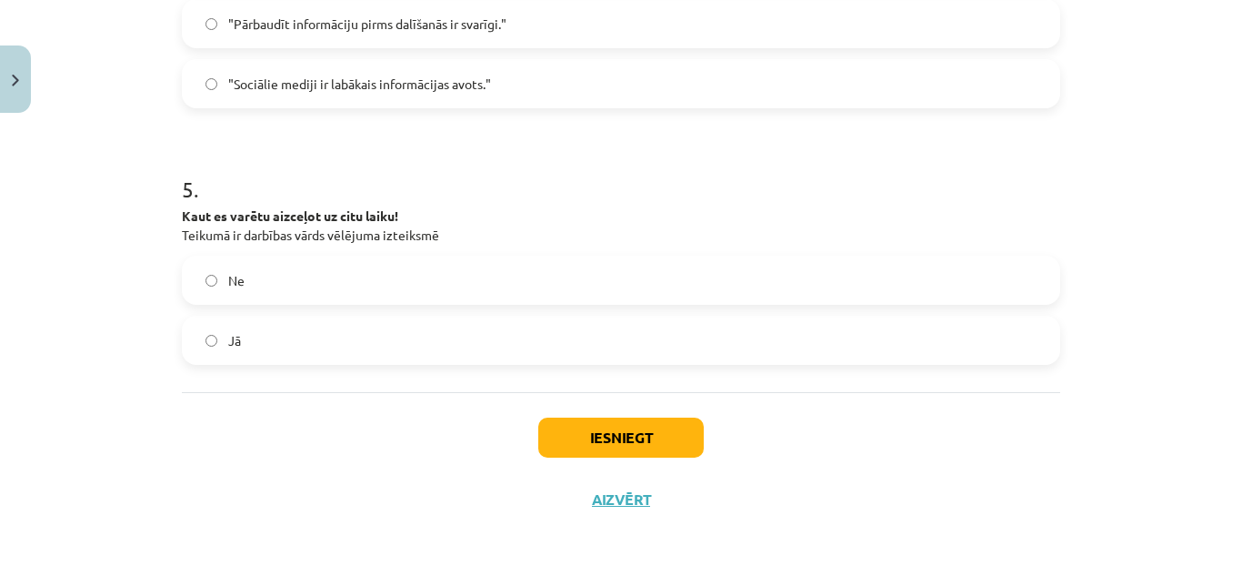
click at [450, 170] on h1 "5 ." at bounding box center [621, 173] width 878 height 56
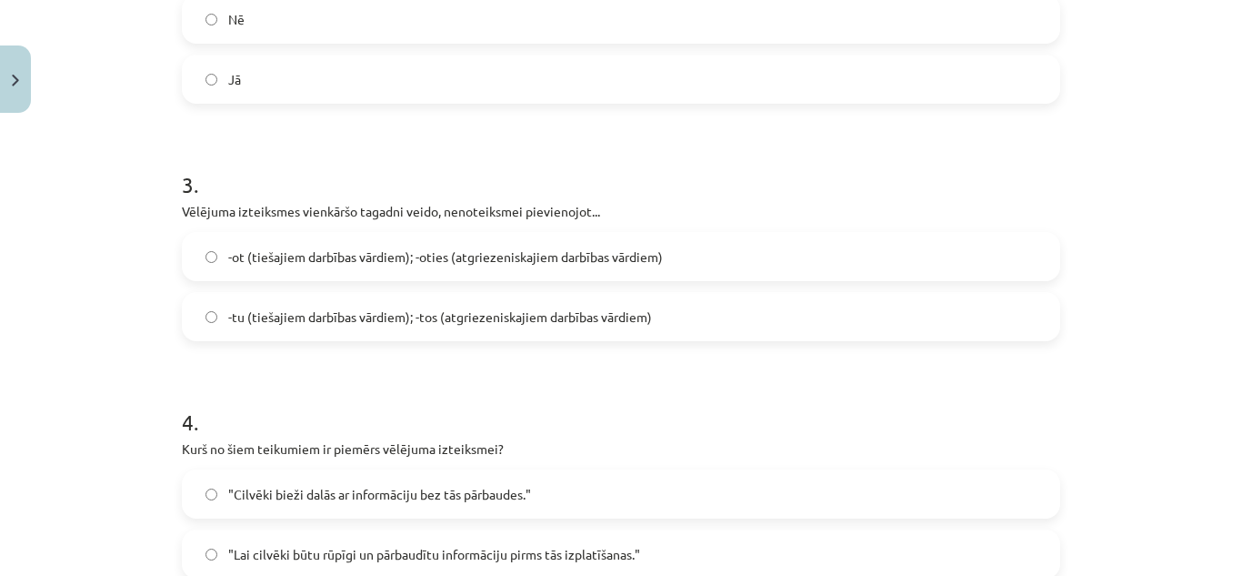
scroll to position [806, 0]
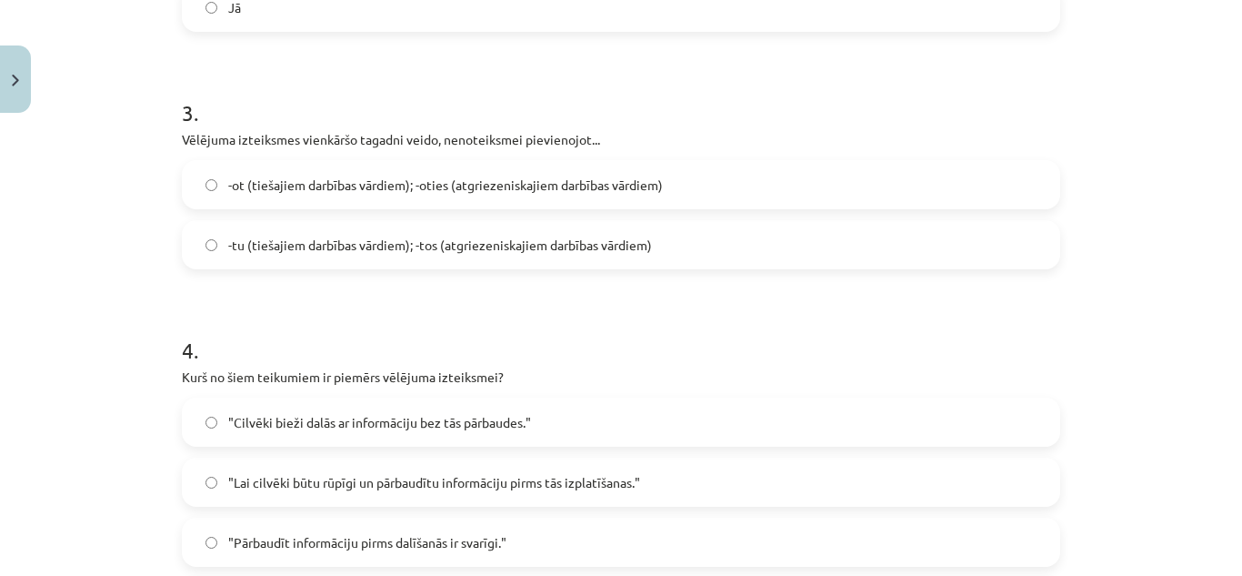
click at [645, 320] on h1 "4 ." at bounding box center [621, 333] width 878 height 56
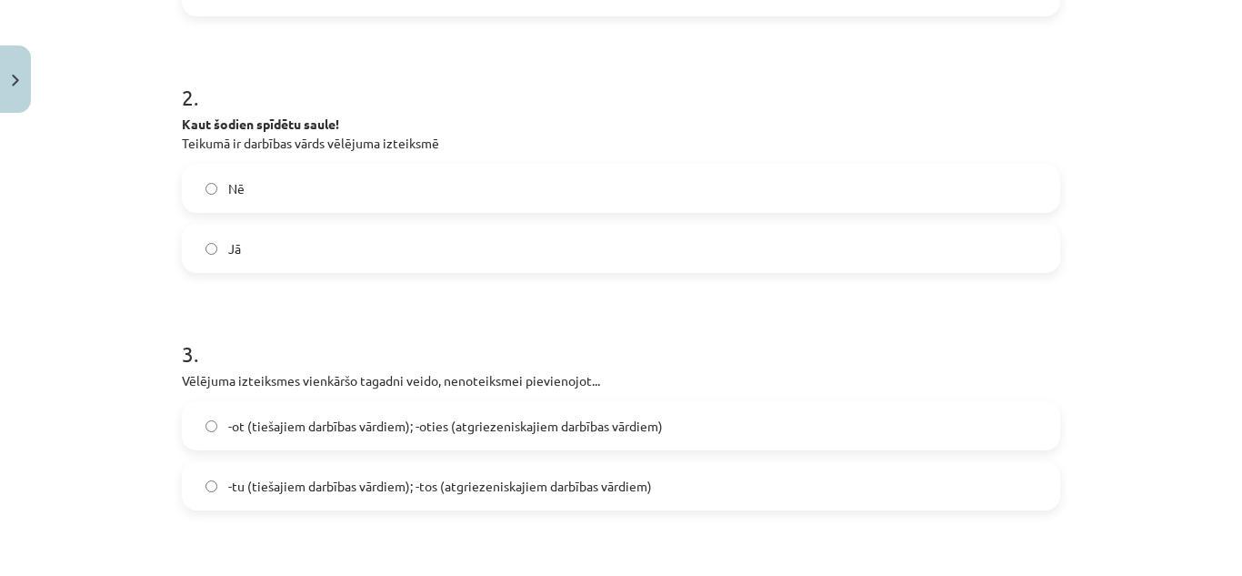
scroll to position [567, 0]
click at [208, 236] on label "Jā" at bounding box center [621, 246] width 875 height 45
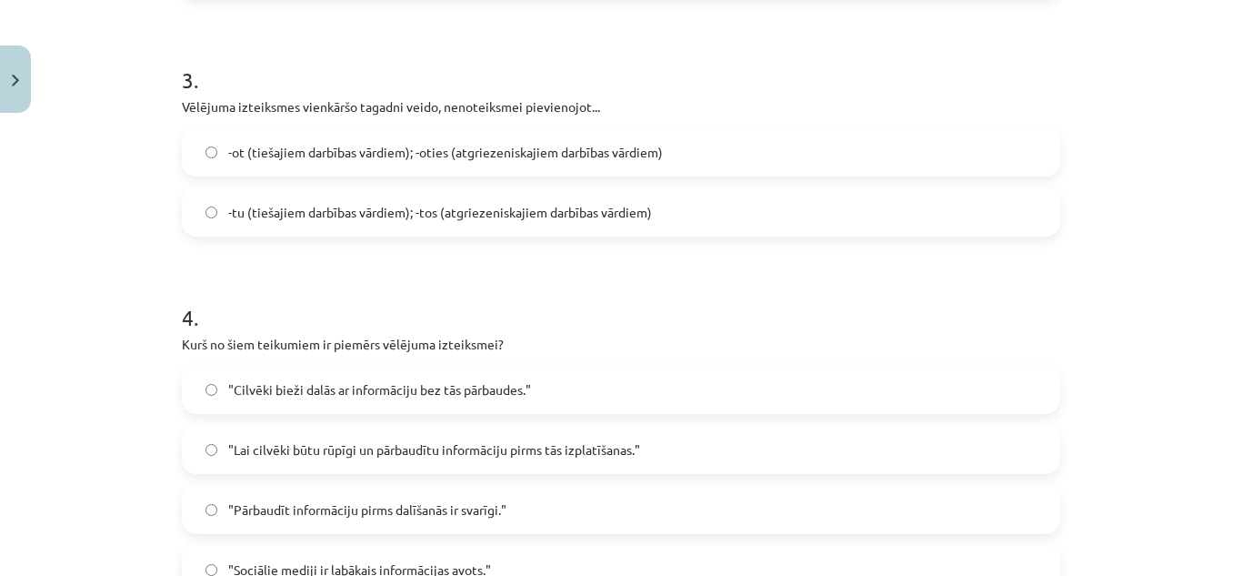
scroll to position [840, 0]
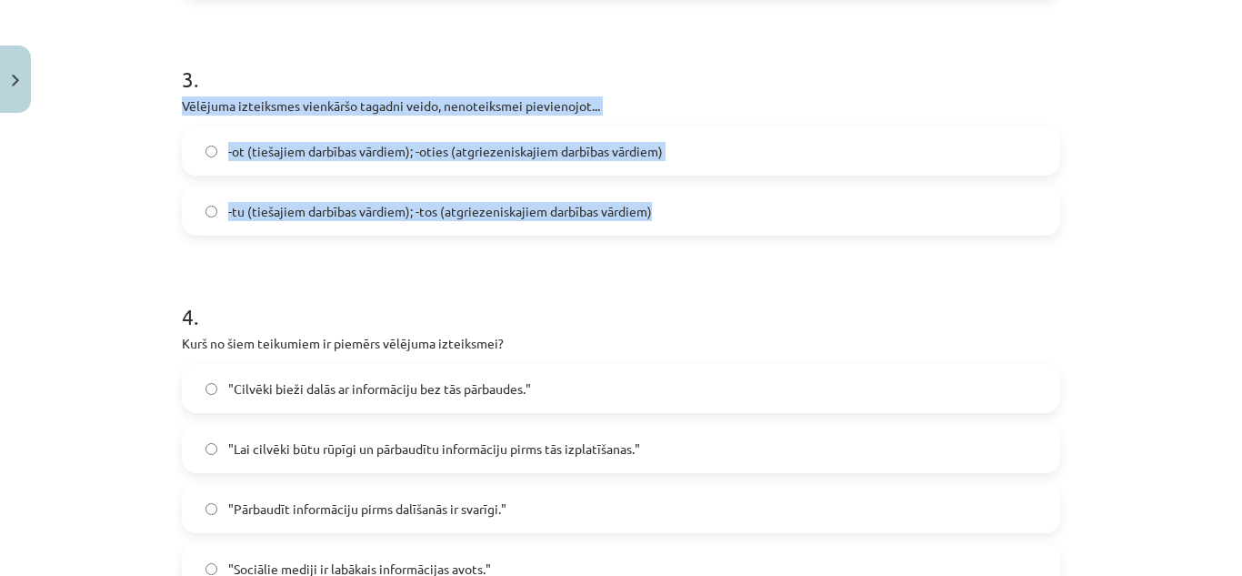
drag, startPoint x: 166, startPoint y: 104, endPoint x: 706, endPoint y: 195, distance: 546.9
click at [706, 195] on div "10 XP Saņemsi Viegls 134 pilda Apraksts Uzdevums Palīdzība 1 . Izstāsti savu in…" at bounding box center [621, 148] width 900 height 1734
copy div "Vēlējuma izteiksmes vienkāršo tagadni veido, nenoteiksmei pievienojot... -ot (t…"
click at [312, 212] on span "-tu (tiešajiem darbības vārdiem); -tos (atgriezeniskajiem darbības vārdiem)" at bounding box center [440, 211] width 424 height 19
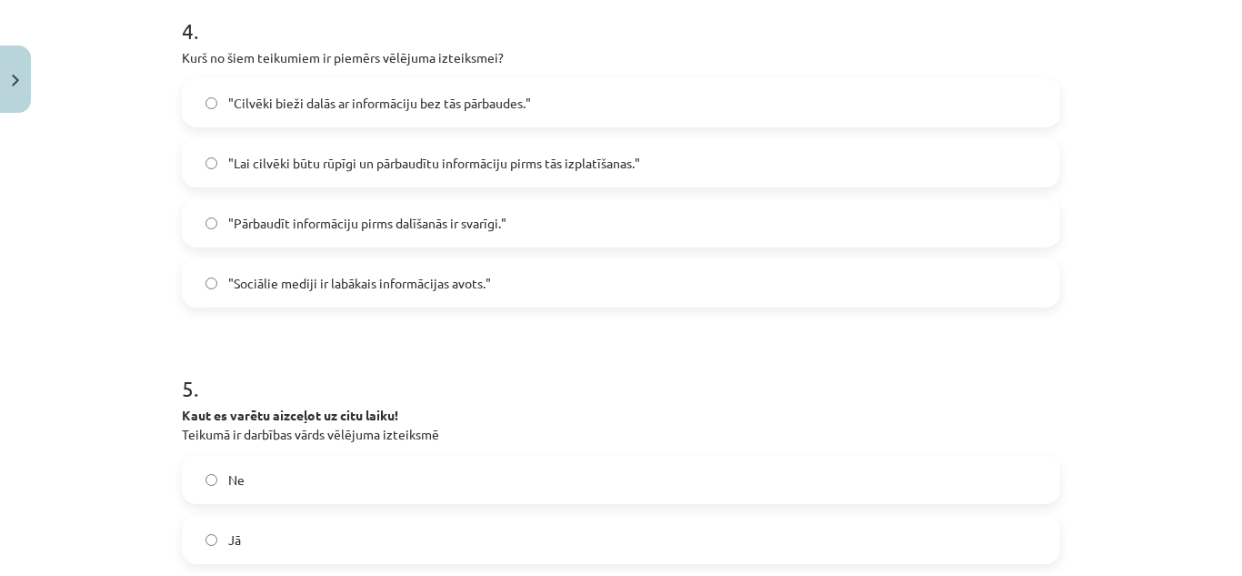
scroll to position [1127, 0]
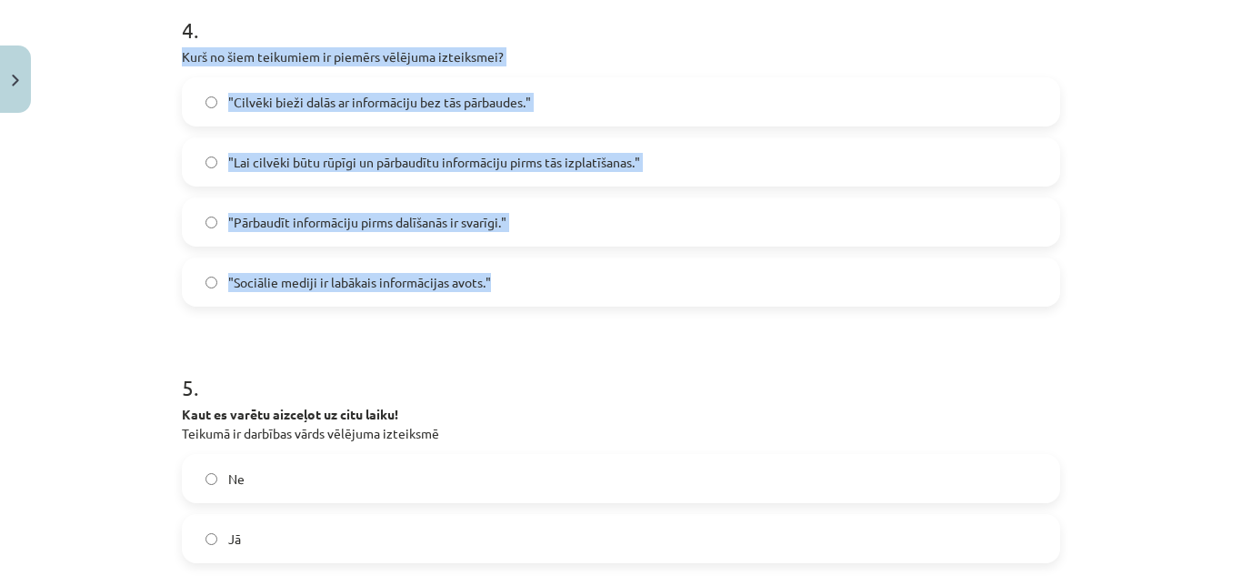
drag, startPoint x: 155, startPoint y: 43, endPoint x: 533, endPoint y: 304, distance: 459.5
click at [533, 304] on div "Mācību tēma: Latviešu valodas 9. klases 1. ieskaites mācību materiāls #5 4. tēm…" at bounding box center [621, 288] width 1242 height 576
copy div "Kurš no šiem teikumiem ir piemērs vēlējuma izteiksmei? "Cilvēki bieži dalās ar …"
click at [486, 293] on label ""Sociālie mediji ir labākais informācijas avots."" at bounding box center [621, 281] width 875 height 45
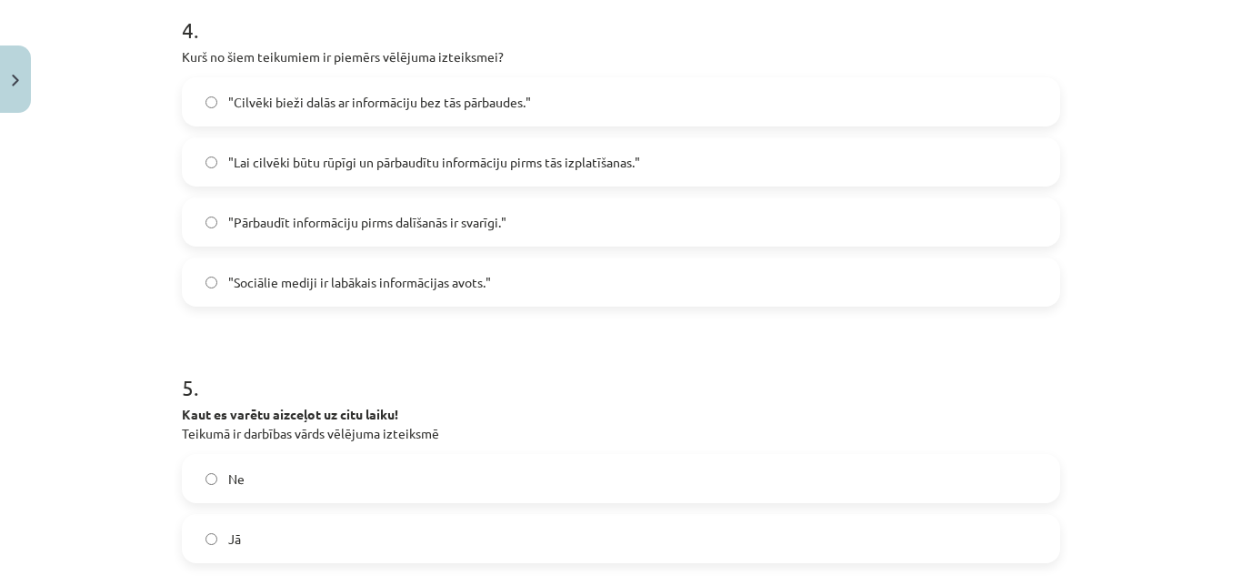
click at [337, 150] on label ""Lai cilvēki būtu rūpīgi un pārbaudītu informāciju pirms tās izplatīšanas."" at bounding box center [621, 161] width 875 height 45
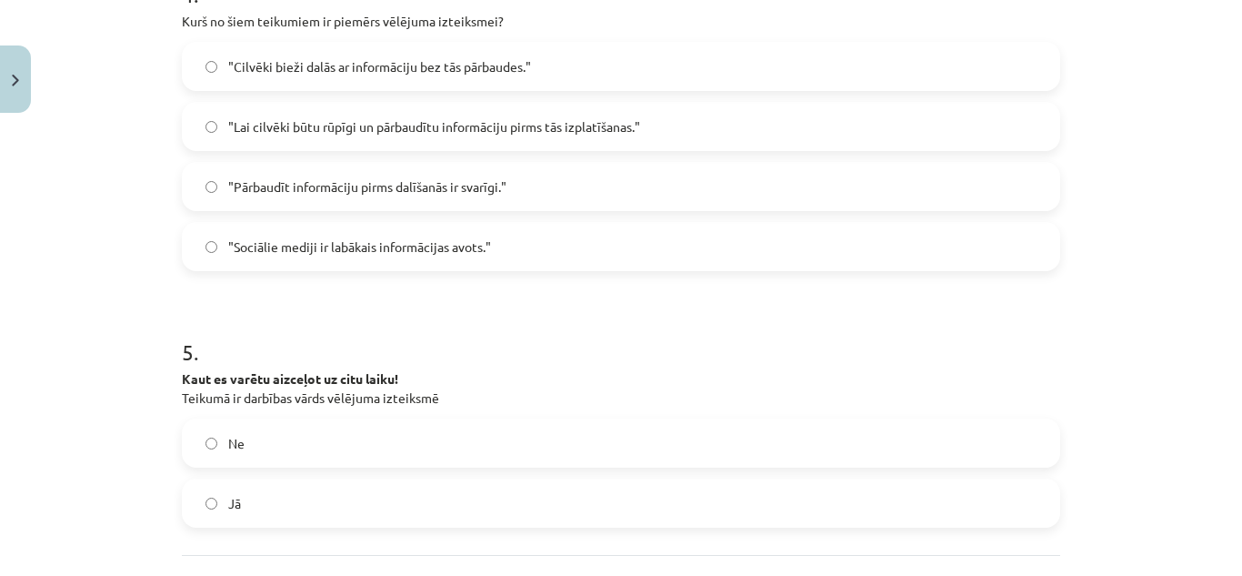
scroll to position [1325, 0]
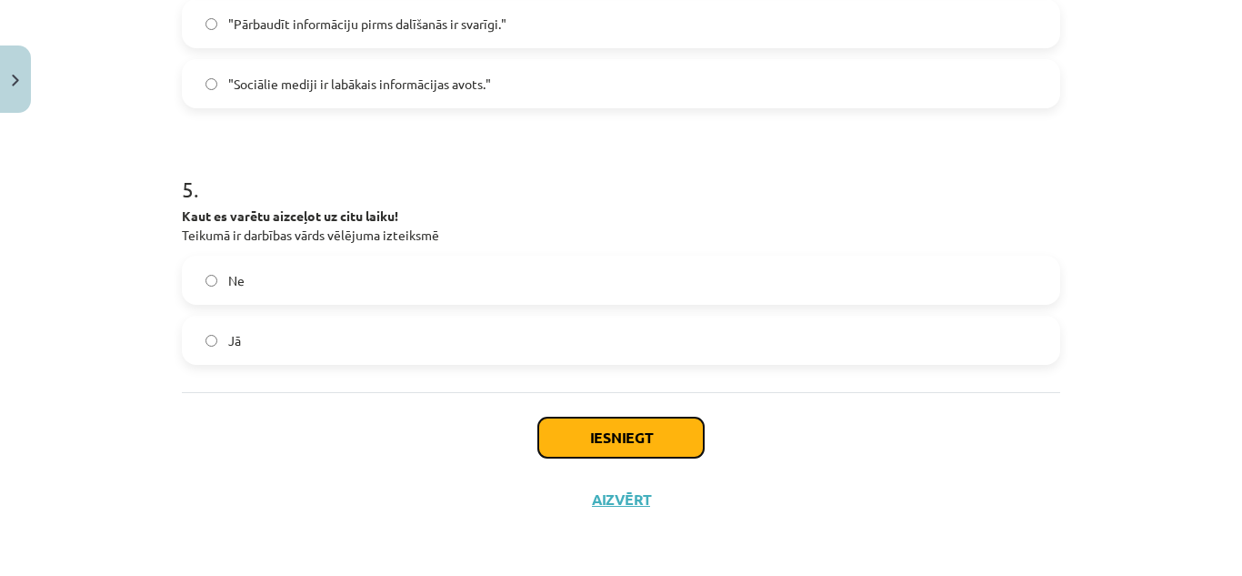
click at [648, 439] on button "Iesniegt" at bounding box center [620, 437] width 165 height 40
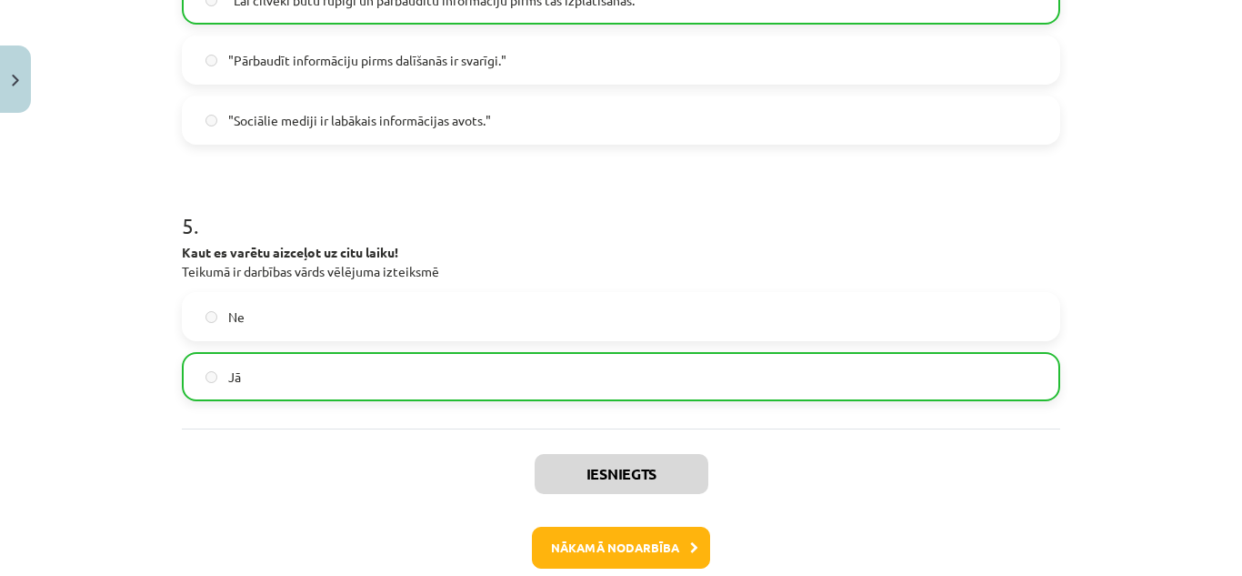
scroll to position [1383, 0]
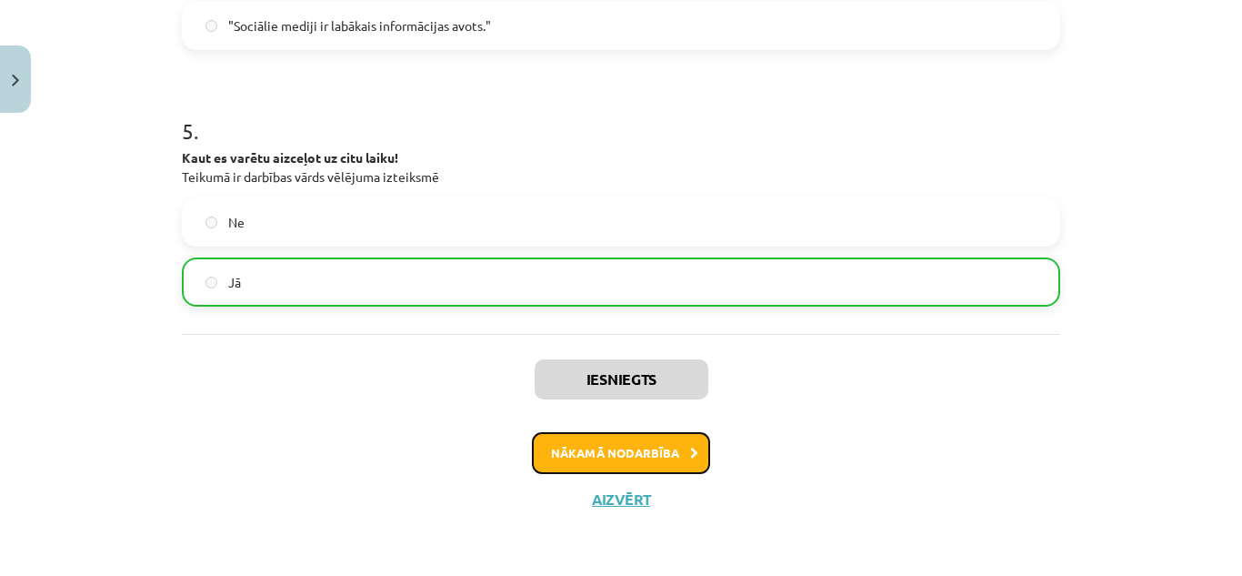
click at [655, 454] on button "Nākamā nodarbība" at bounding box center [621, 453] width 178 height 42
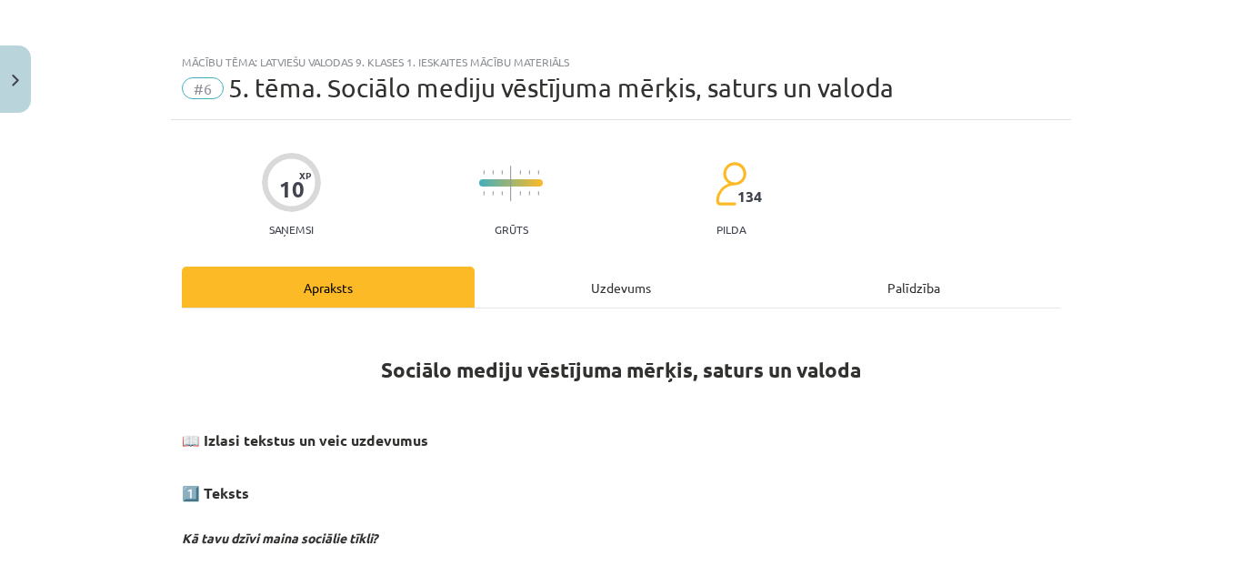
scroll to position [0, 0]
